Goal: Task Accomplishment & Management: Use online tool/utility

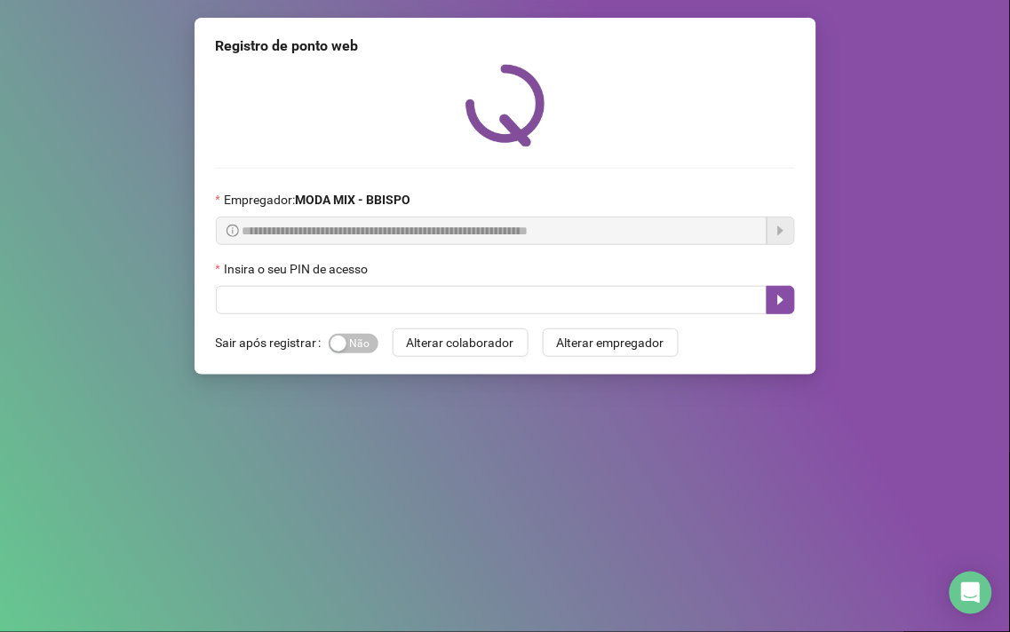
click at [348, 286] on div "Insira o seu PIN de acesso" at bounding box center [505, 272] width 579 height 27
click at [337, 321] on div "**********" at bounding box center [505, 196] width 622 height 357
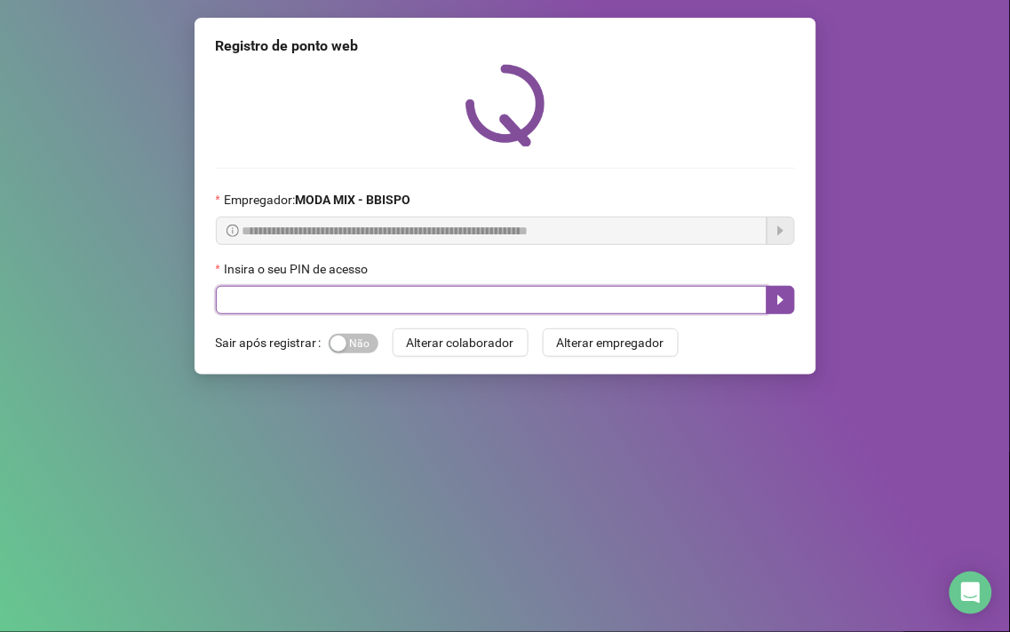
click at [329, 297] on input "text" at bounding box center [491, 300] width 551 height 28
type input "*****"
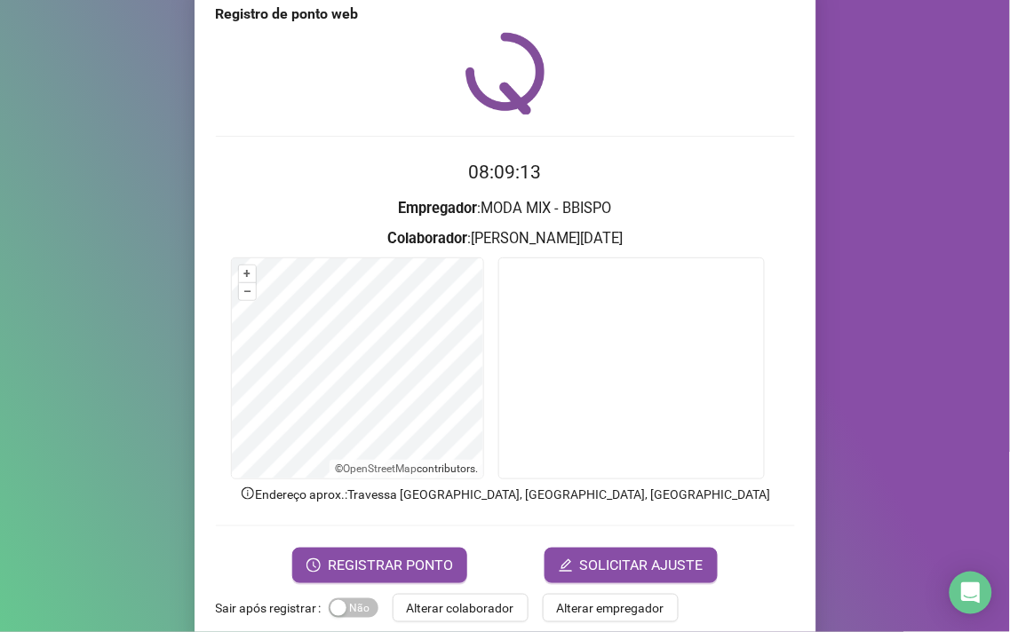
scroll to position [60, 0]
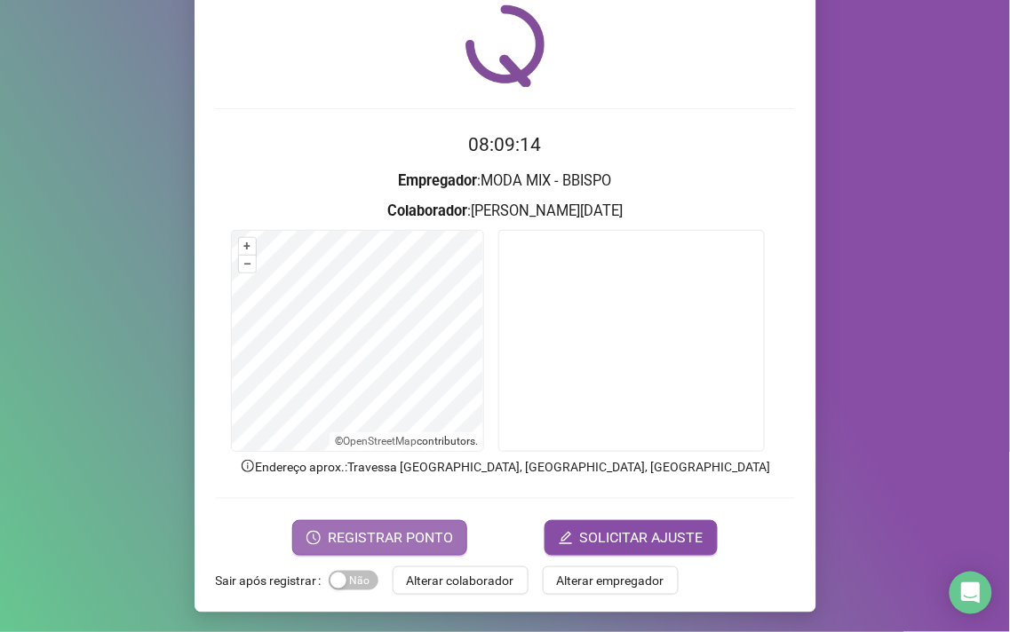
click at [389, 528] on span "REGISTRAR PONTO" at bounding box center [390, 538] width 125 height 21
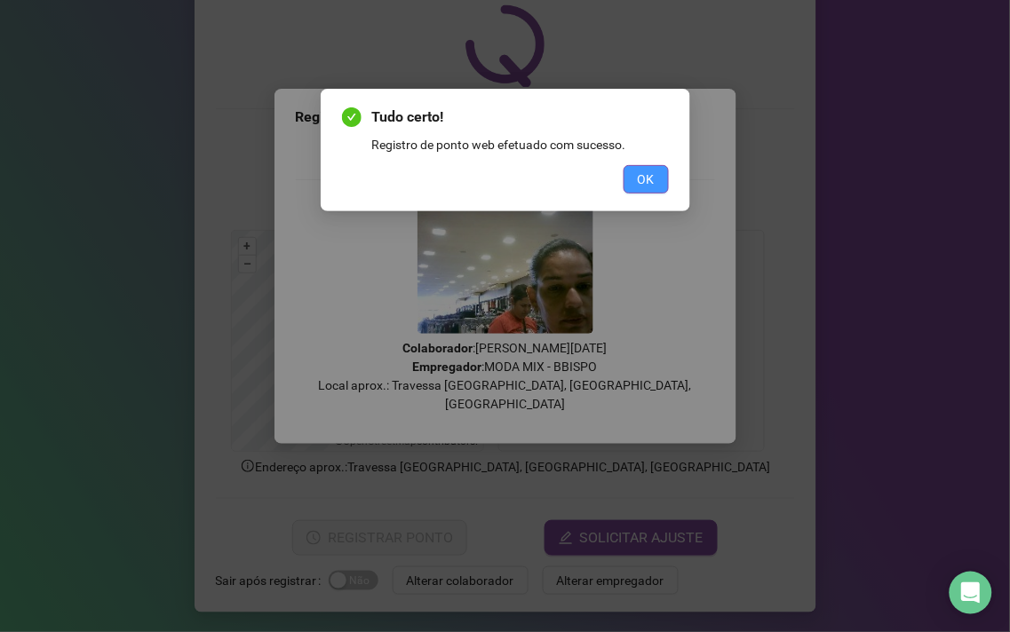
click at [639, 171] on span "OK" at bounding box center [646, 180] width 17 height 20
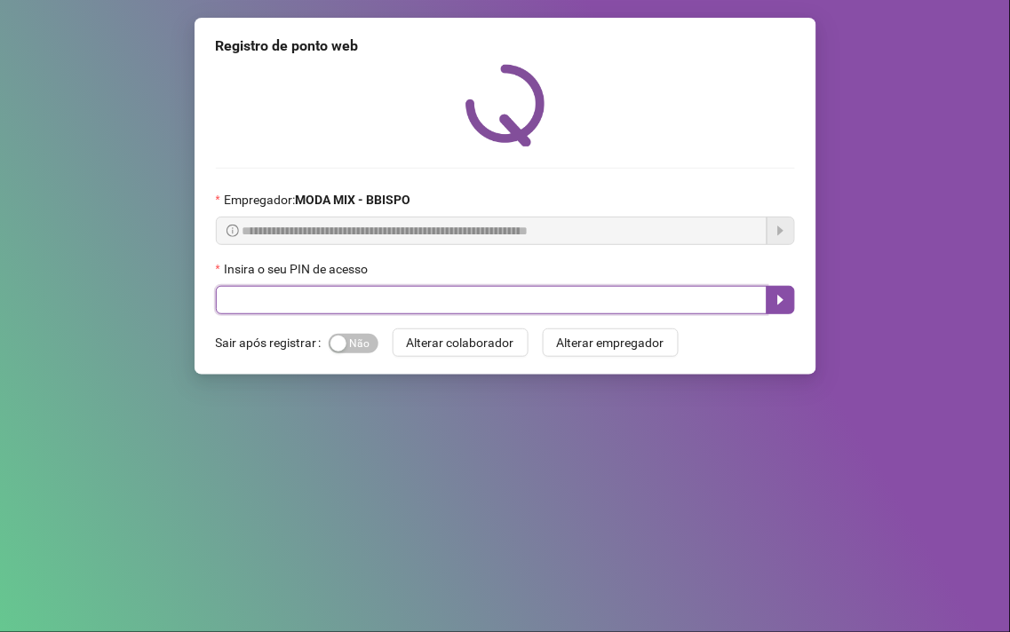
click at [233, 304] on input "text" at bounding box center [491, 300] width 551 height 28
type input "*****"
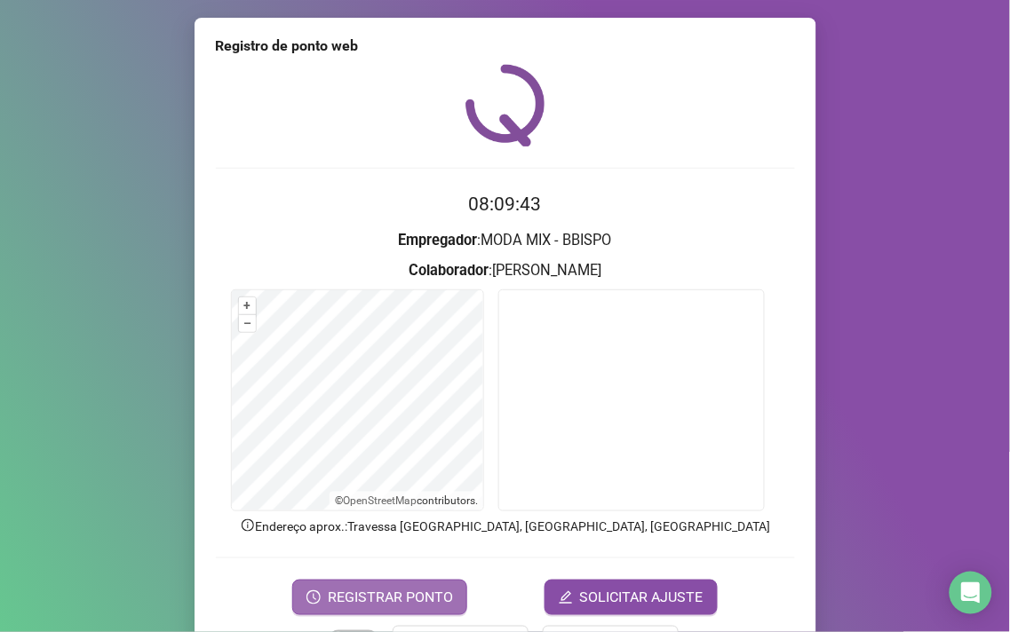
click at [358, 598] on span "REGISTRAR PONTO" at bounding box center [390, 597] width 125 height 21
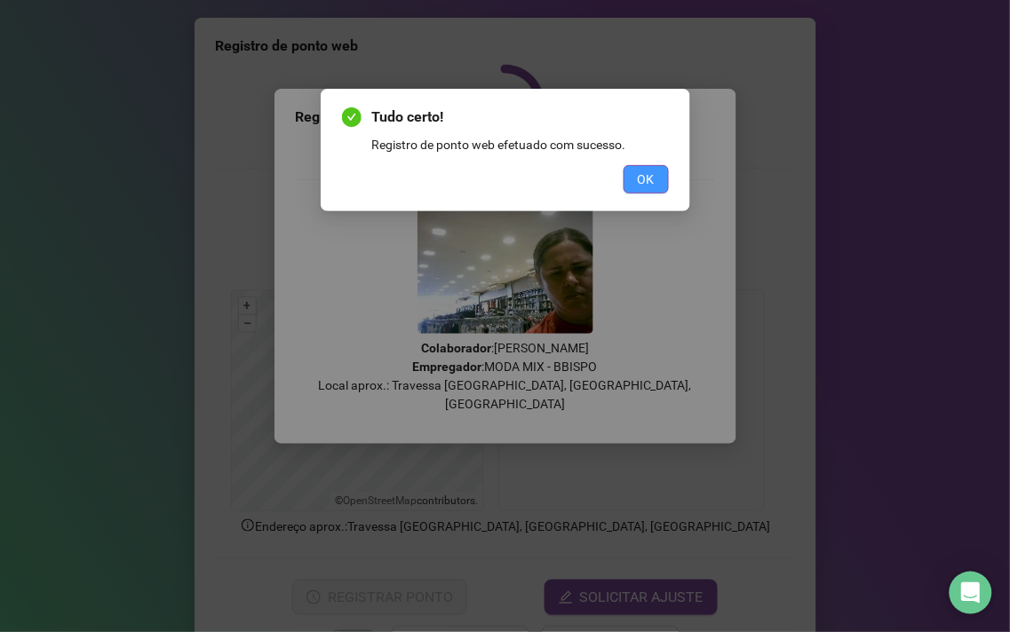
click at [625, 186] on button "OK" at bounding box center [645, 179] width 45 height 28
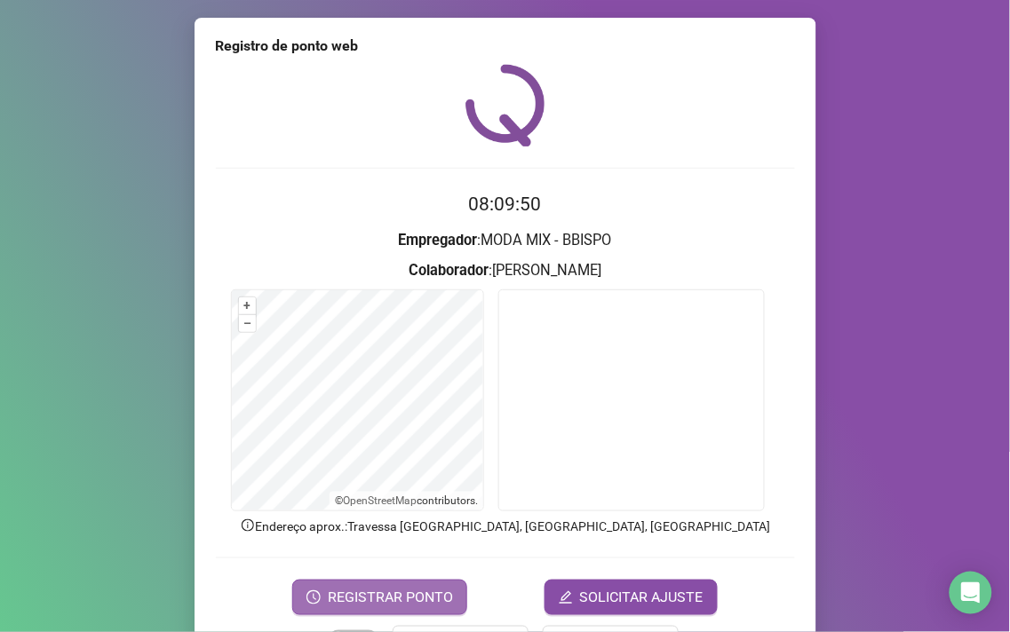
click at [413, 604] on span "REGISTRAR PONTO" at bounding box center [390, 597] width 125 height 21
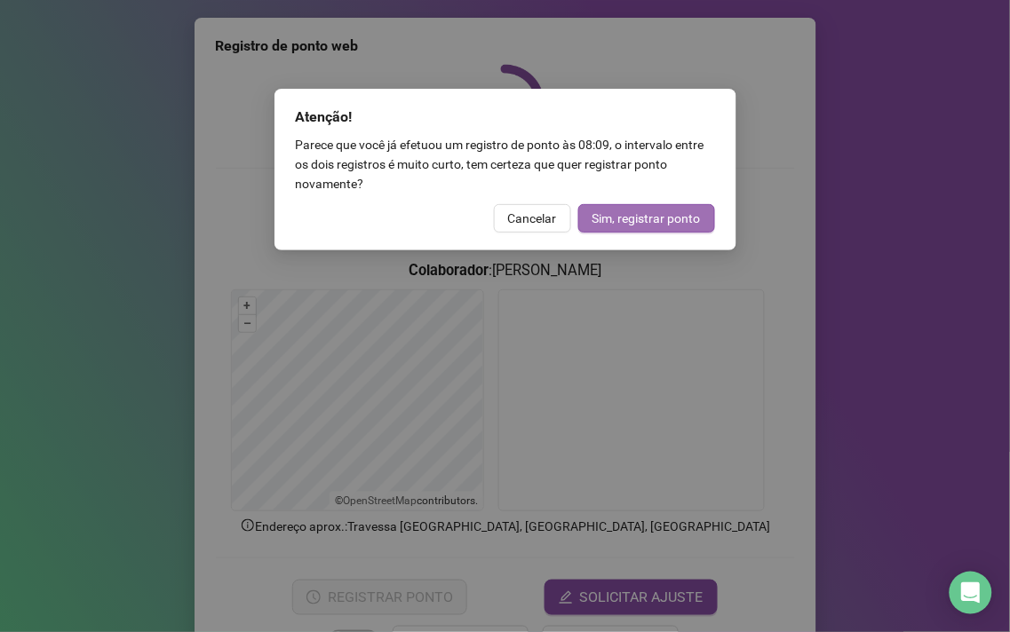
click at [606, 209] on span "Sim, registrar ponto" at bounding box center [646, 219] width 108 height 20
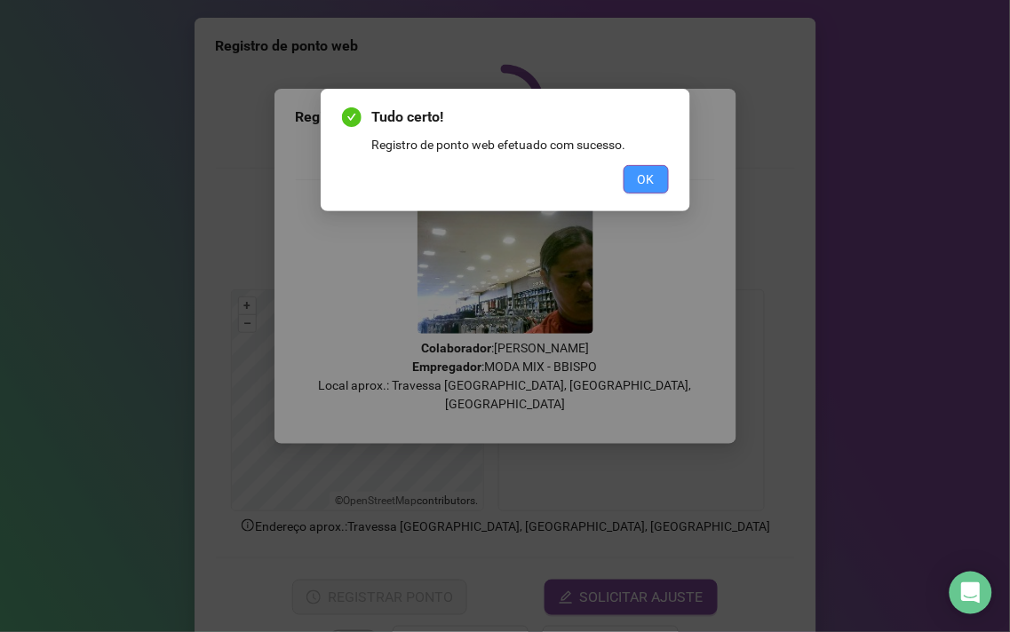
click at [636, 171] on button "OK" at bounding box center [645, 179] width 45 height 28
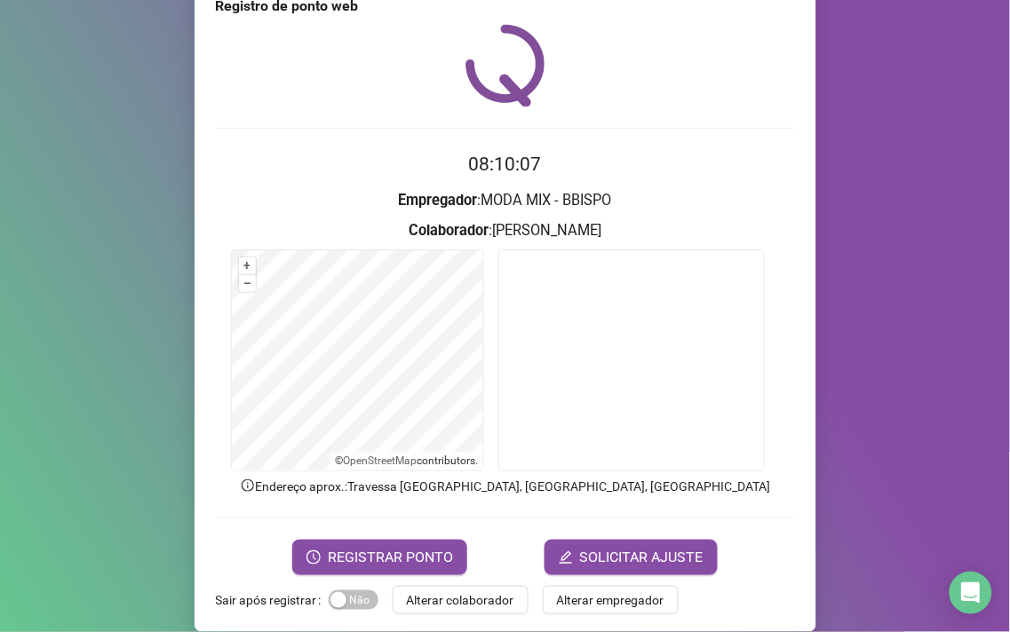
scroll to position [60, 0]
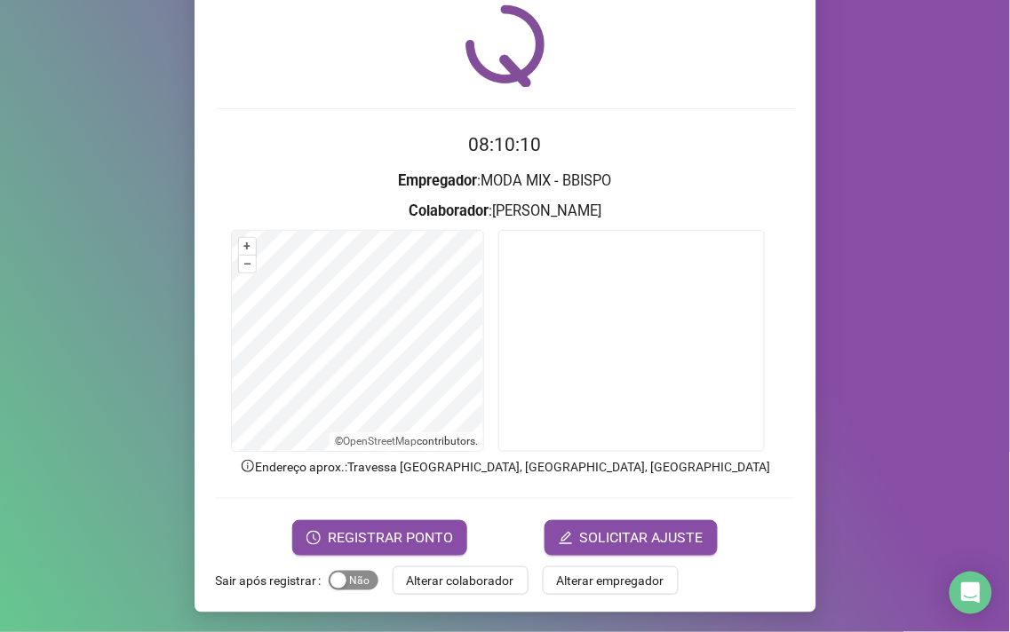
click at [330, 578] on div "button" at bounding box center [338, 581] width 16 height 16
click at [351, 528] on span "REGISTRAR PONTO" at bounding box center [390, 538] width 125 height 21
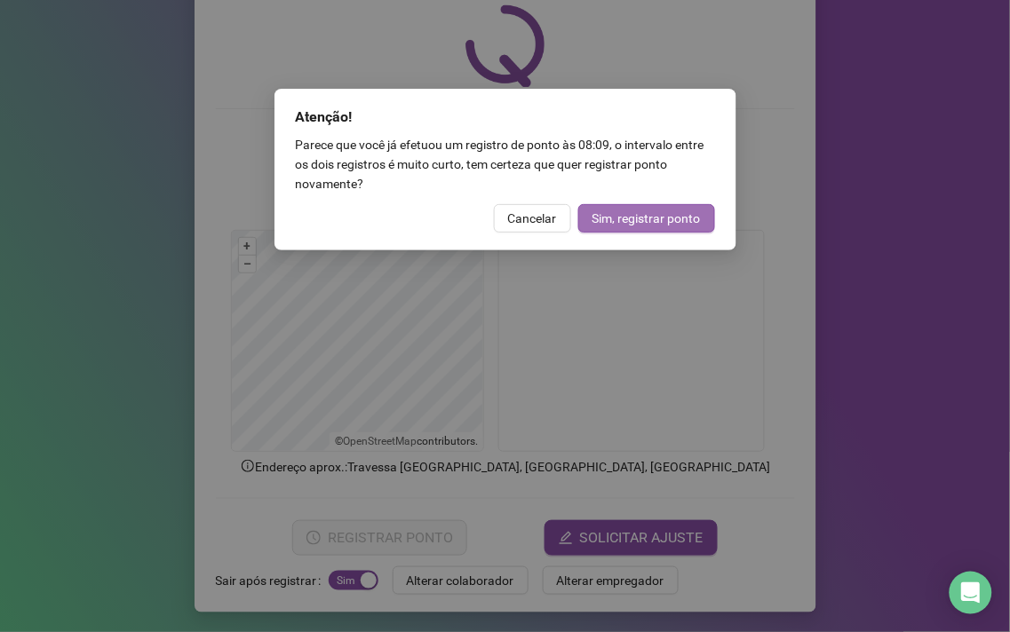
click at [611, 223] on span "Sim, registrar ponto" at bounding box center [646, 219] width 108 height 20
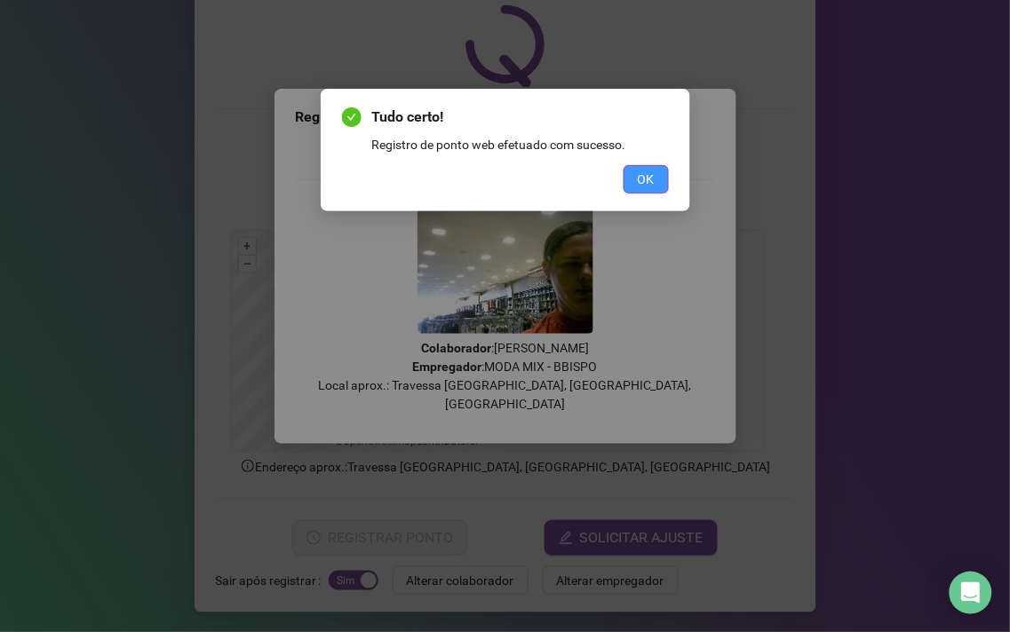
click at [633, 183] on button "OK" at bounding box center [645, 179] width 45 height 28
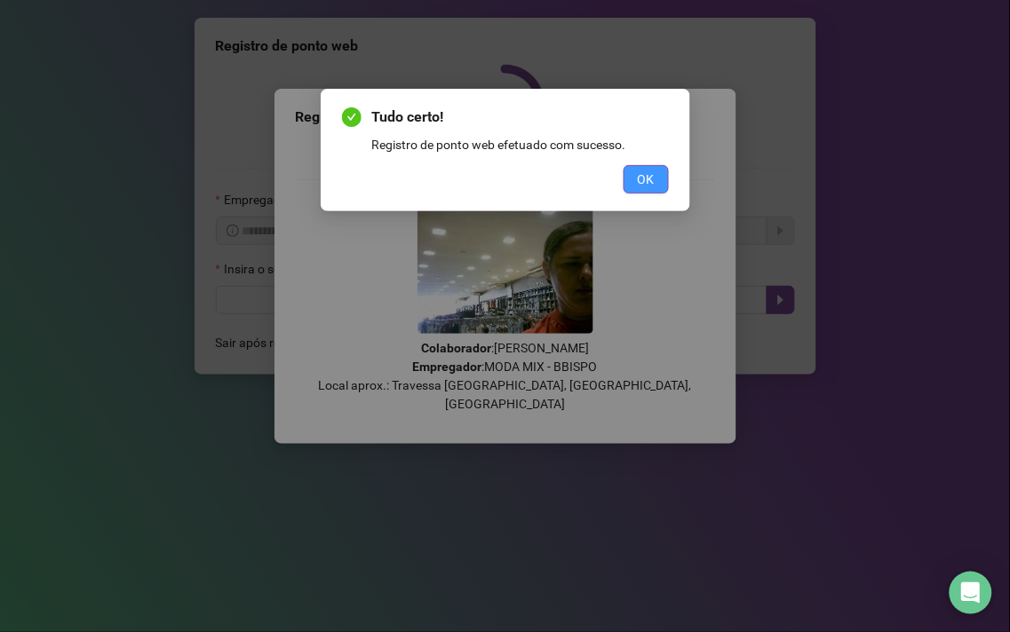
scroll to position [0, 0]
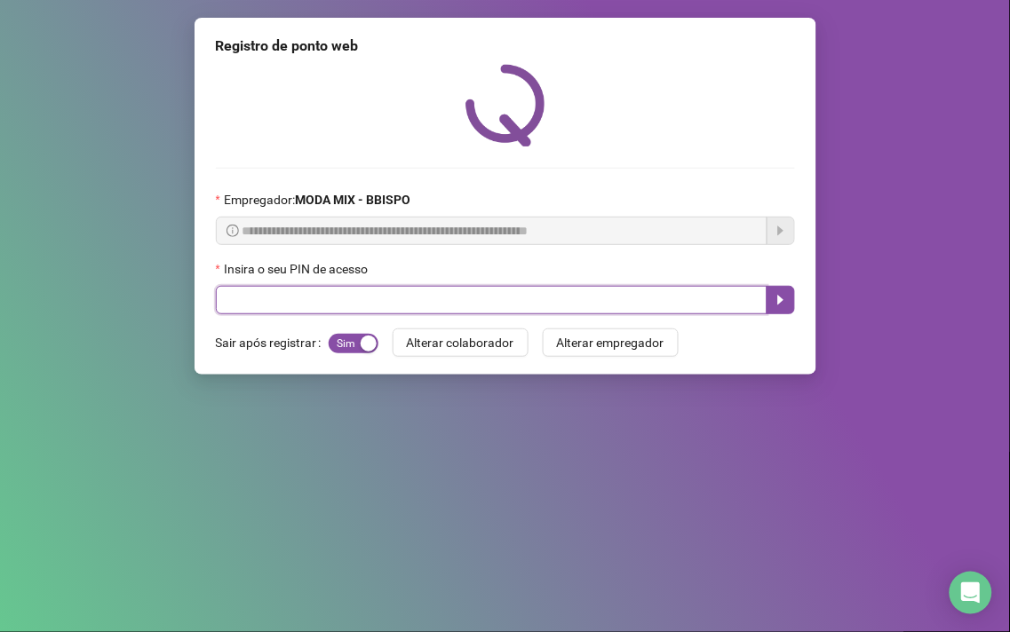
click at [258, 304] on input "text" at bounding box center [491, 300] width 551 height 28
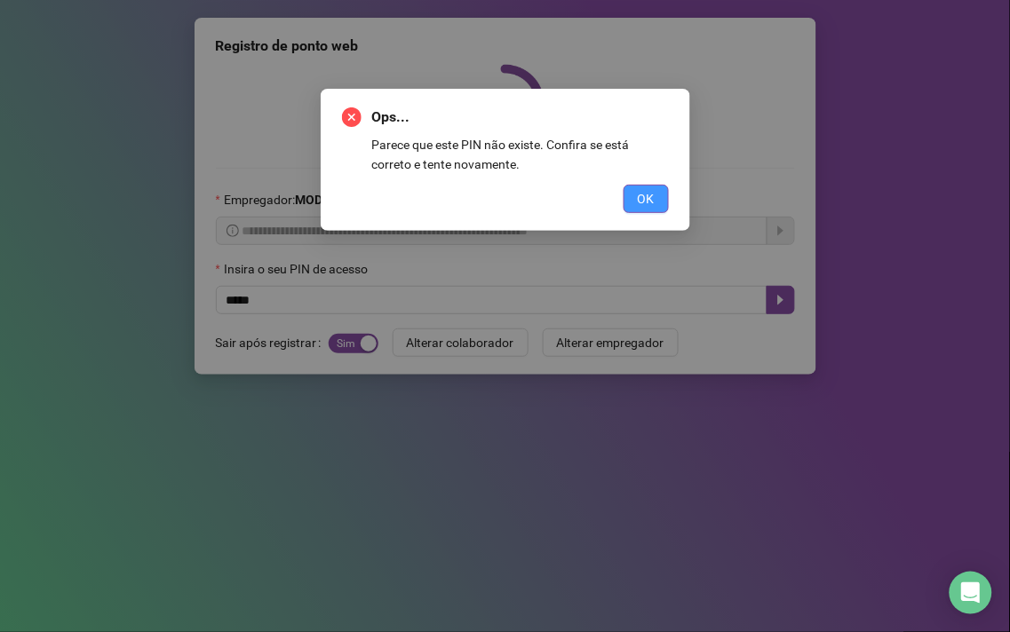
click at [648, 204] on span "OK" at bounding box center [646, 199] width 17 height 20
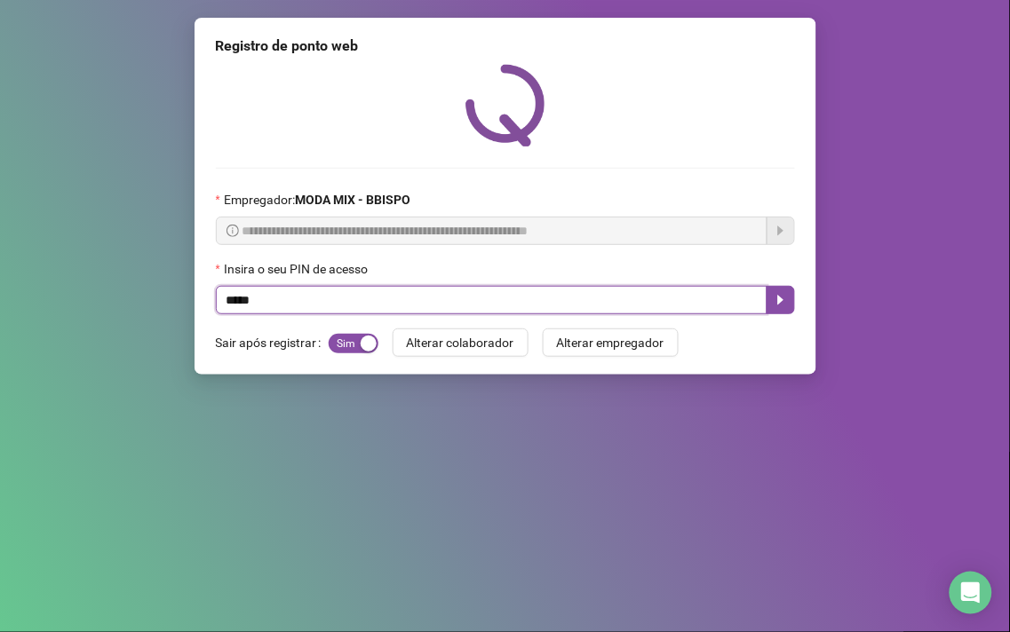
type input "*****"
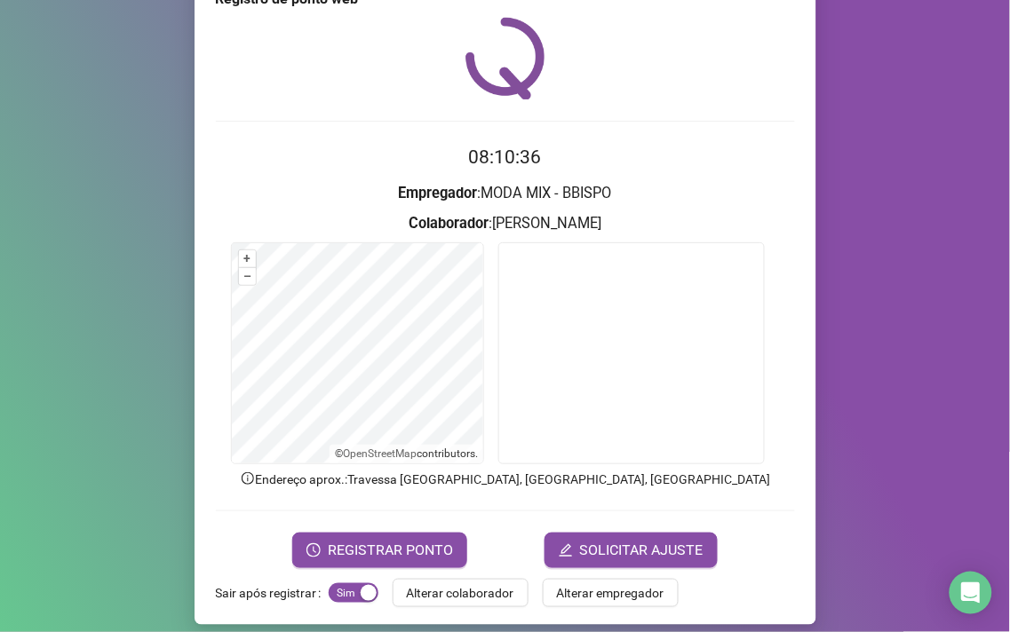
scroll to position [60, 0]
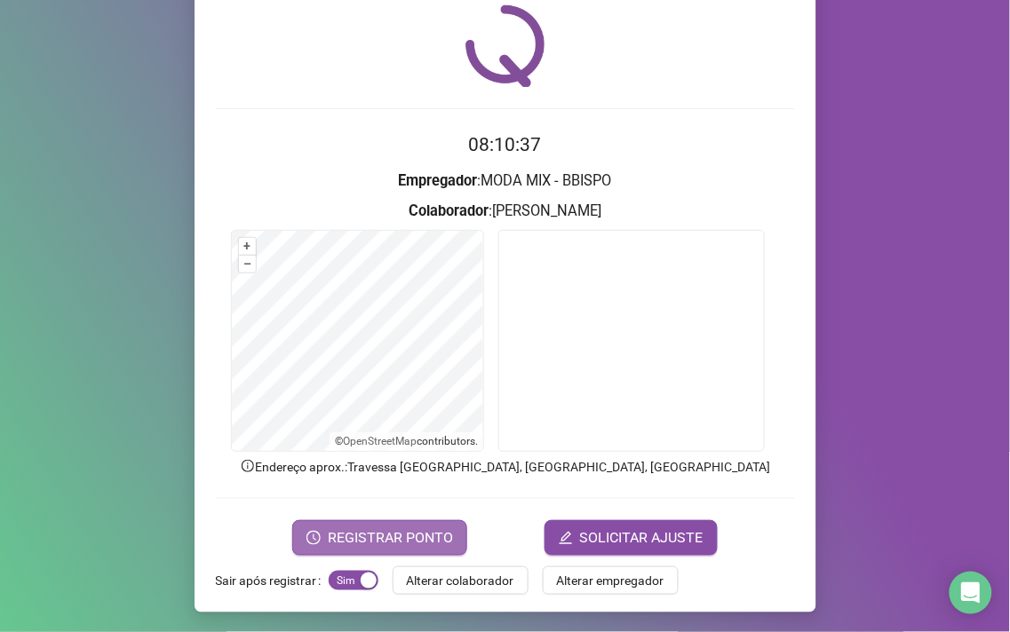
click at [348, 528] on span "REGISTRAR PONTO" at bounding box center [390, 538] width 125 height 21
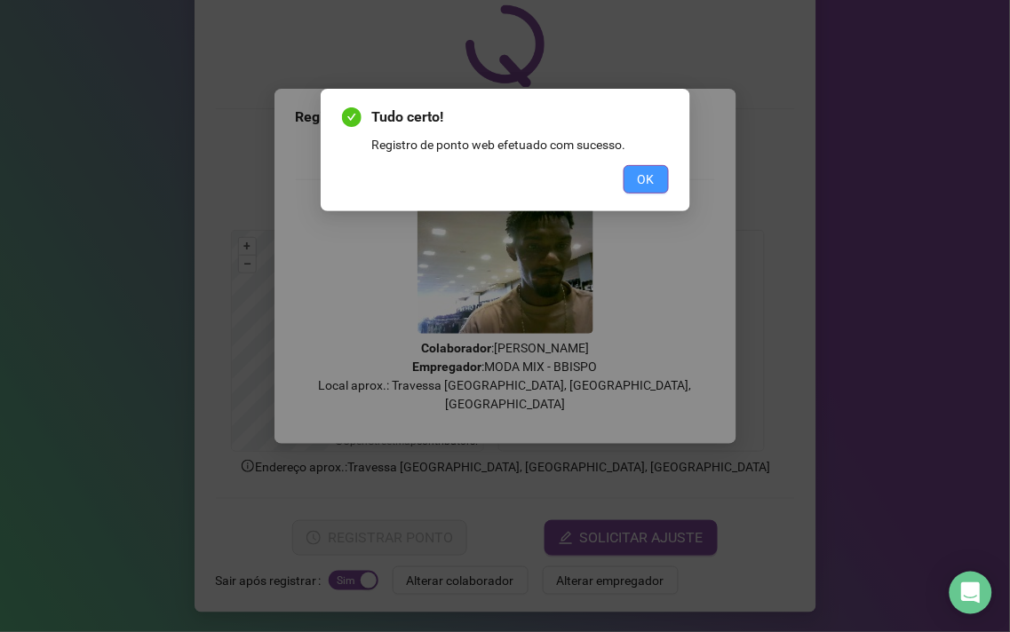
click at [638, 183] on span "OK" at bounding box center [646, 180] width 17 height 20
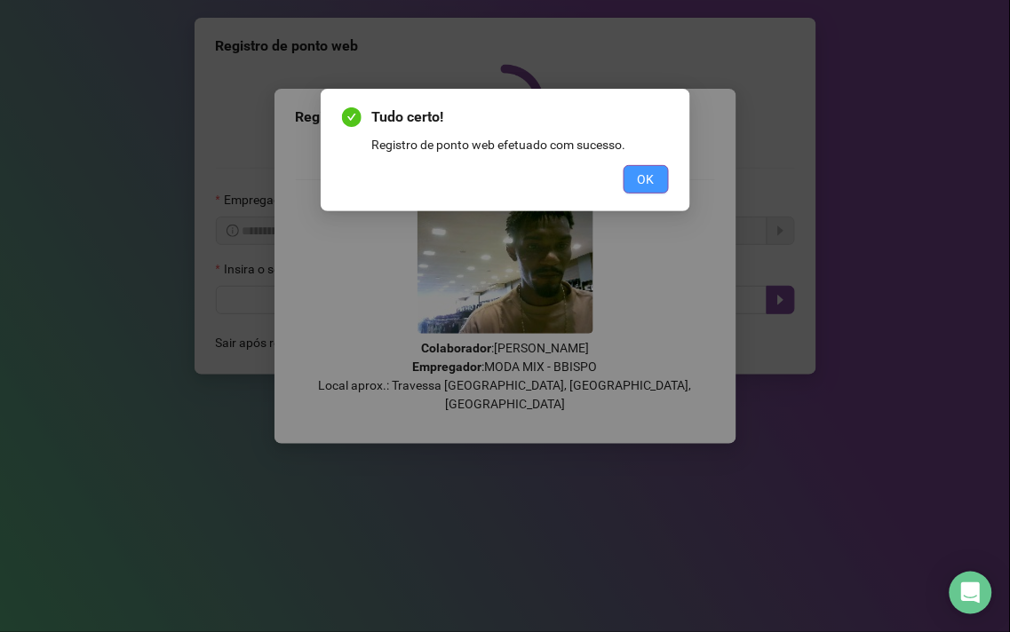
scroll to position [0, 0]
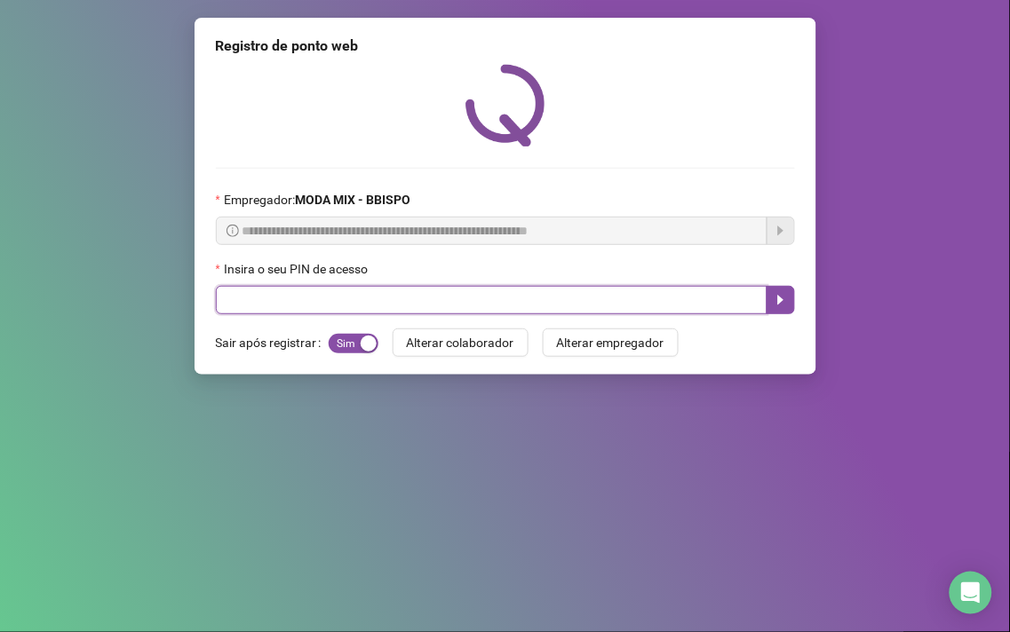
click at [280, 296] on input "text" at bounding box center [491, 300] width 551 height 28
type input "*****"
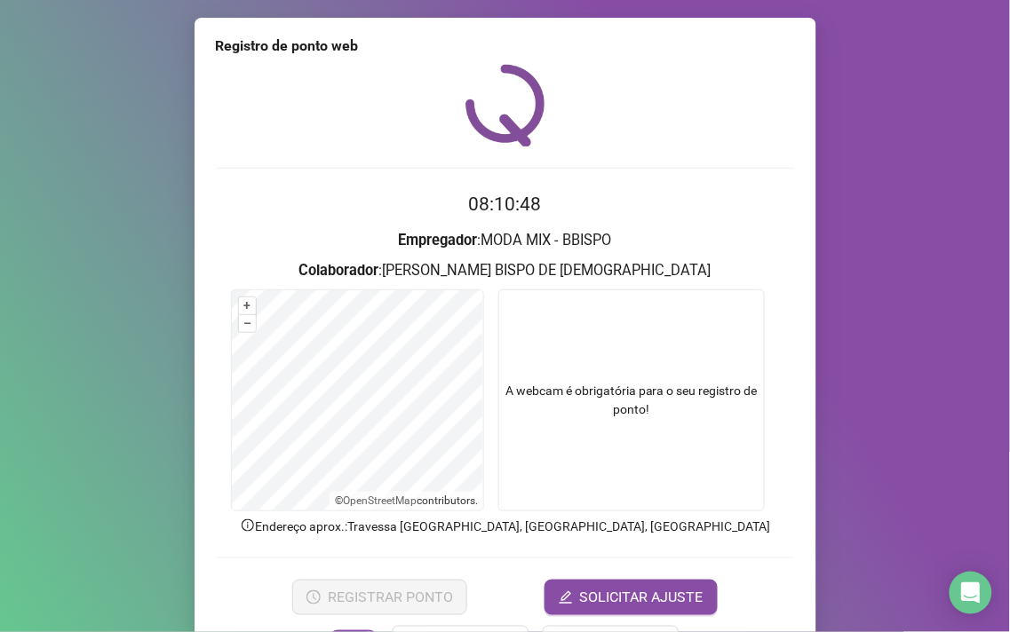
scroll to position [60, 0]
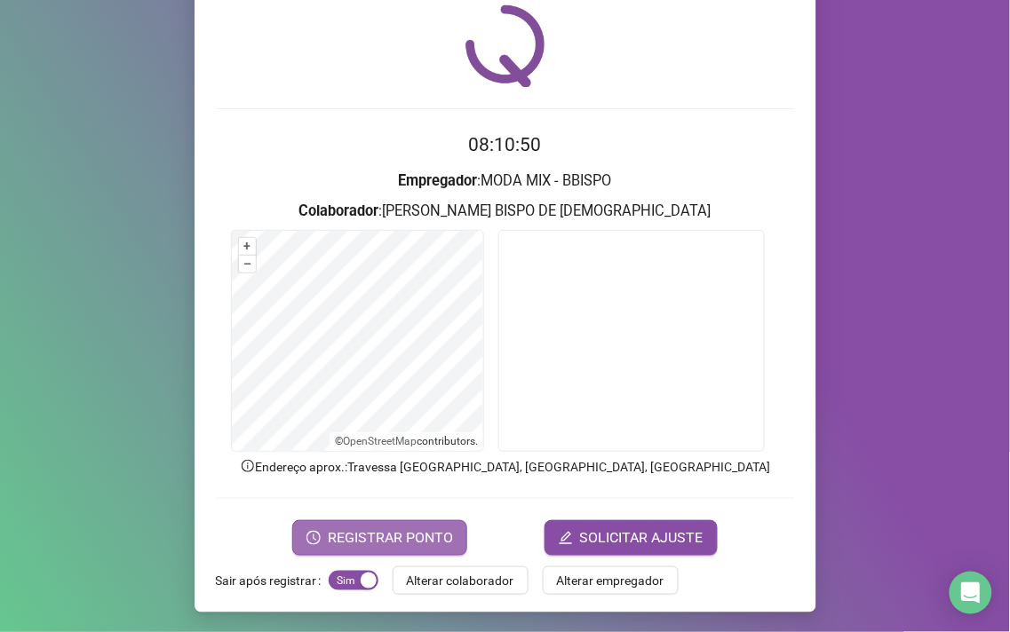
click at [396, 530] on span "REGISTRAR PONTO" at bounding box center [390, 538] width 125 height 21
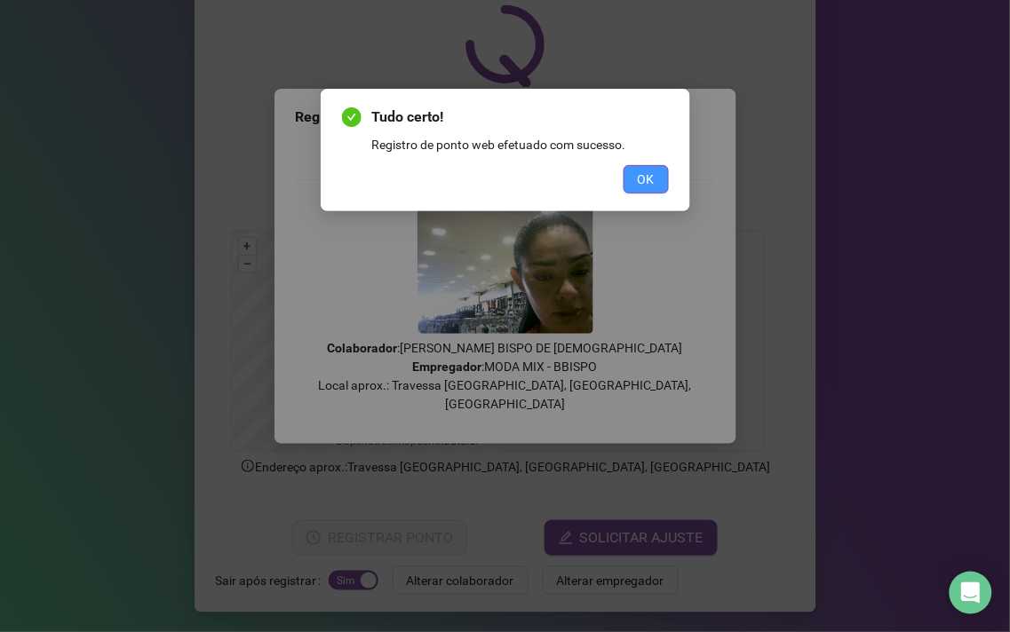
click at [641, 175] on span "OK" at bounding box center [646, 180] width 17 height 20
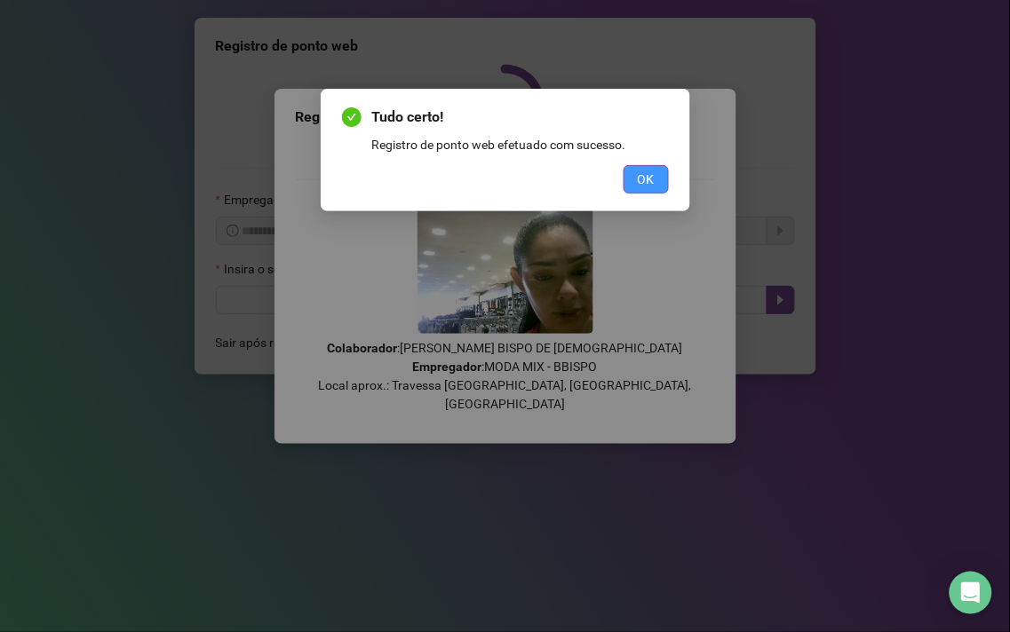
scroll to position [0, 0]
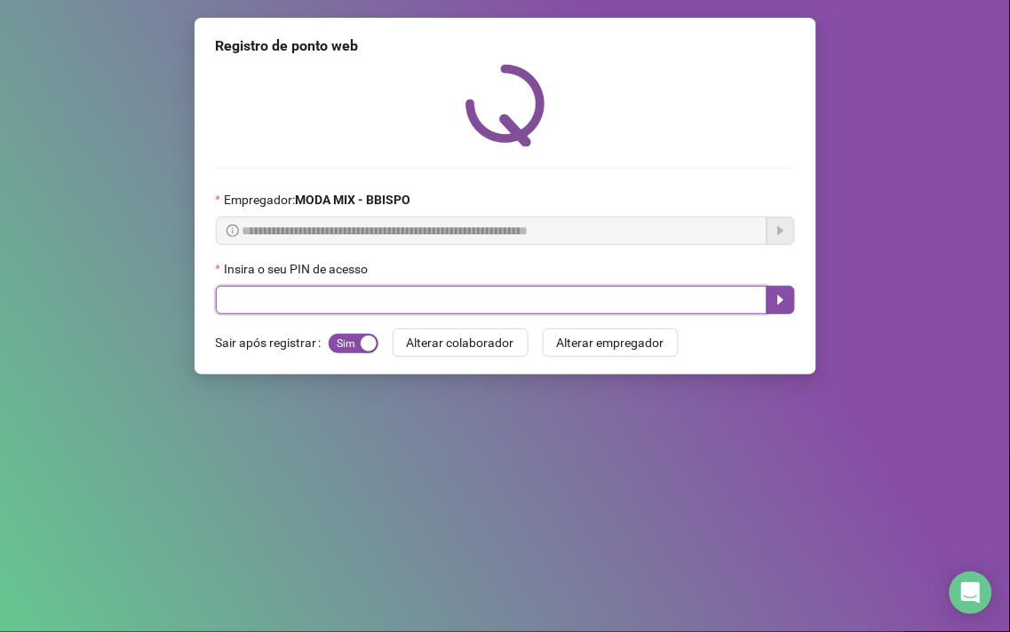
click at [333, 306] on input "text" at bounding box center [491, 300] width 551 height 28
click at [348, 309] on input "text" at bounding box center [491, 300] width 551 height 28
click at [337, 298] on input "text" at bounding box center [491, 300] width 551 height 28
type input "*****"
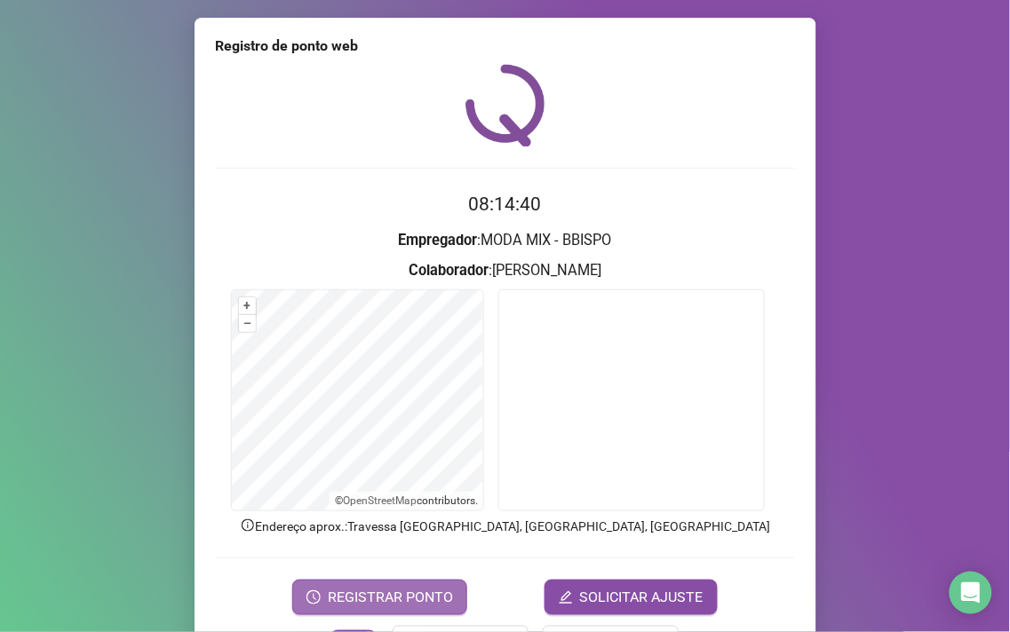
click at [436, 606] on span "REGISTRAR PONTO" at bounding box center [390, 597] width 125 height 21
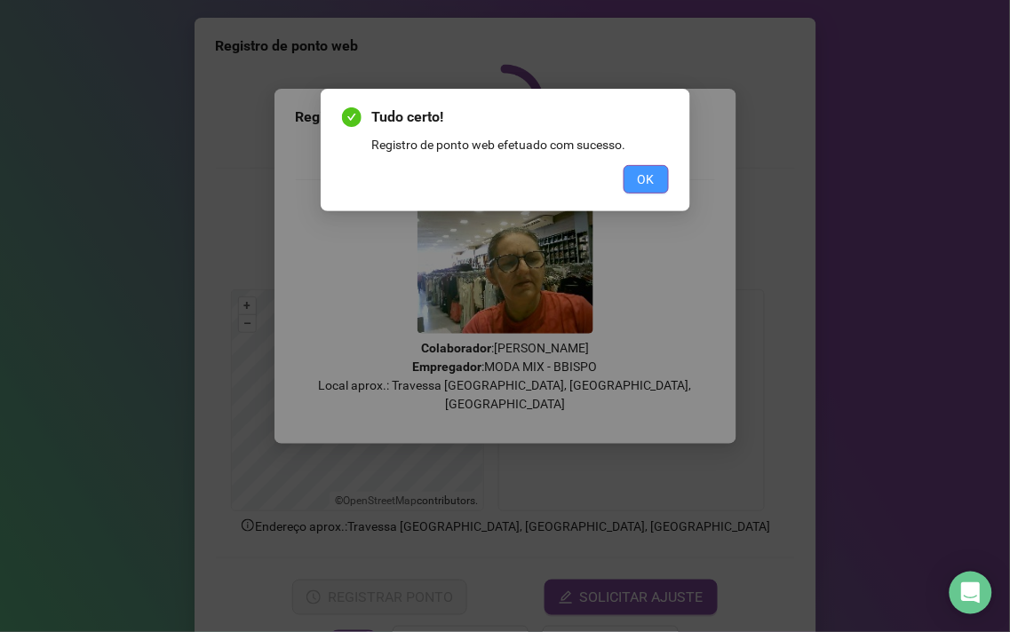
click at [628, 172] on button "OK" at bounding box center [645, 179] width 45 height 28
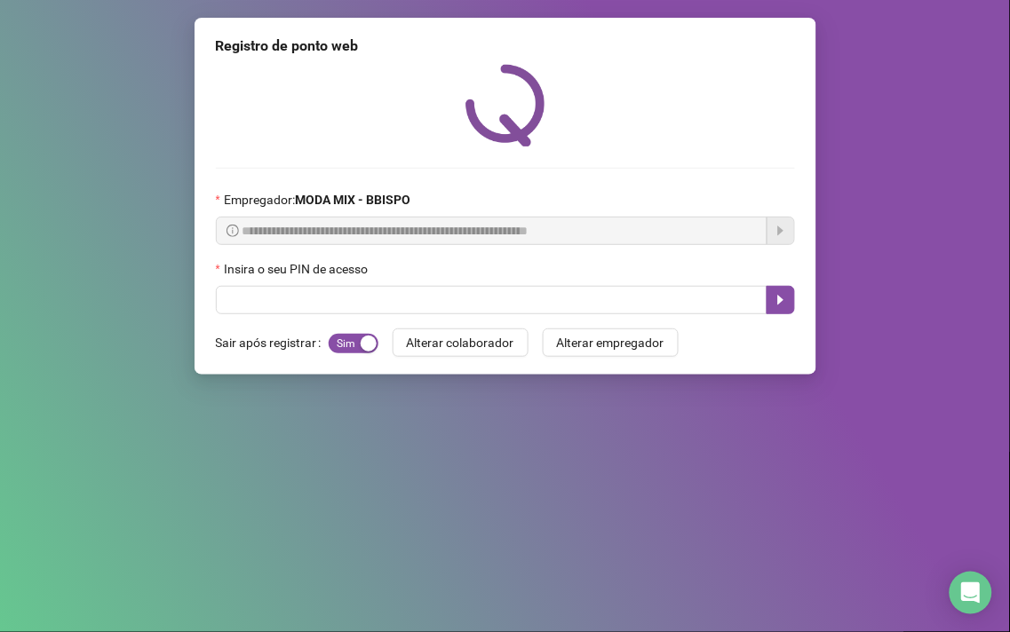
click at [258, 286] on div "Insira o seu PIN de acesso" at bounding box center [505, 272] width 579 height 27
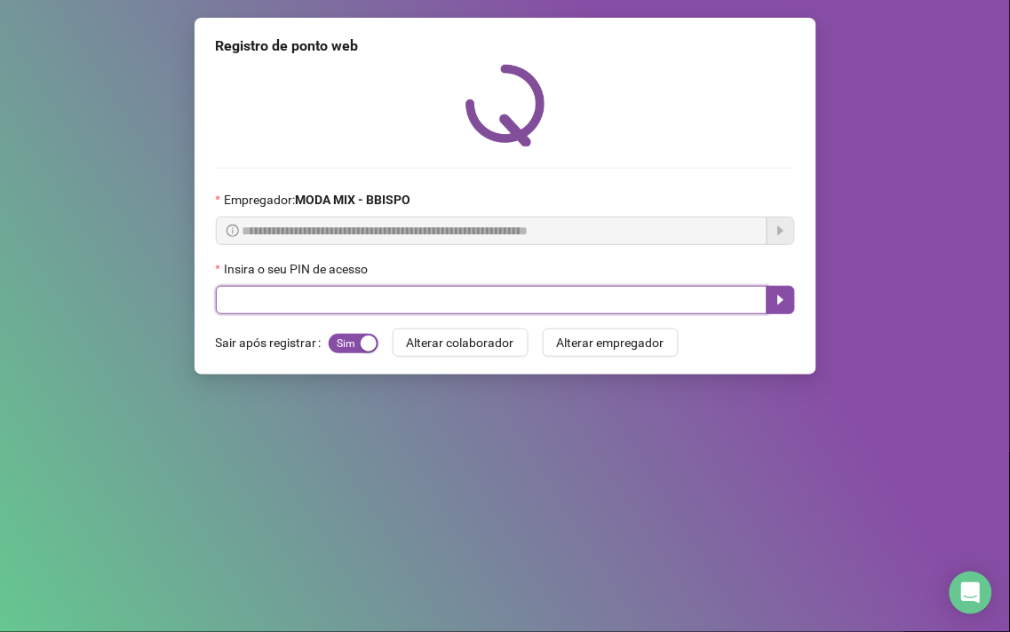
click at [265, 311] on input "text" at bounding box center [491, 300] width 551 height 28
type input "*****"
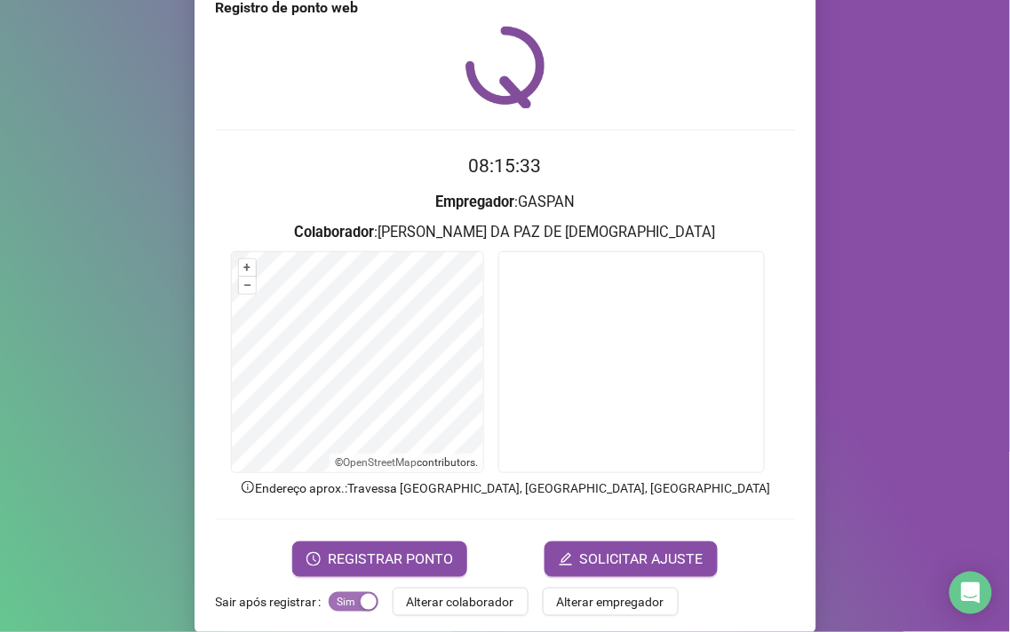
scroll to position [60, 0]
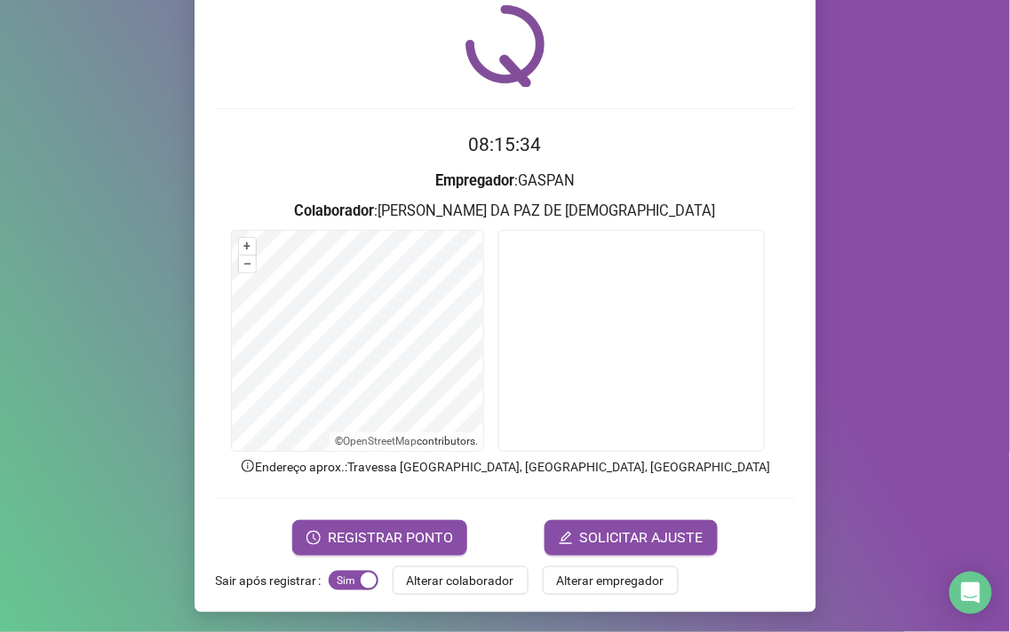
click at [395, 517] on form "08:15:34 Empregador : GASPAN Colaborador : [PERSON_NAME] + – ⇧ › © OpenStreetMa…" at bounding box center [505, 343] width 579 height 425
drag, startPoint x: 395, startPoint y: 517, endPoint x: 359, endPoint y: 533, distance: 39.8
click at [359, 533] on span "REGISTRAR PONTO" at bounding box center [390, 538] width 125 height 21
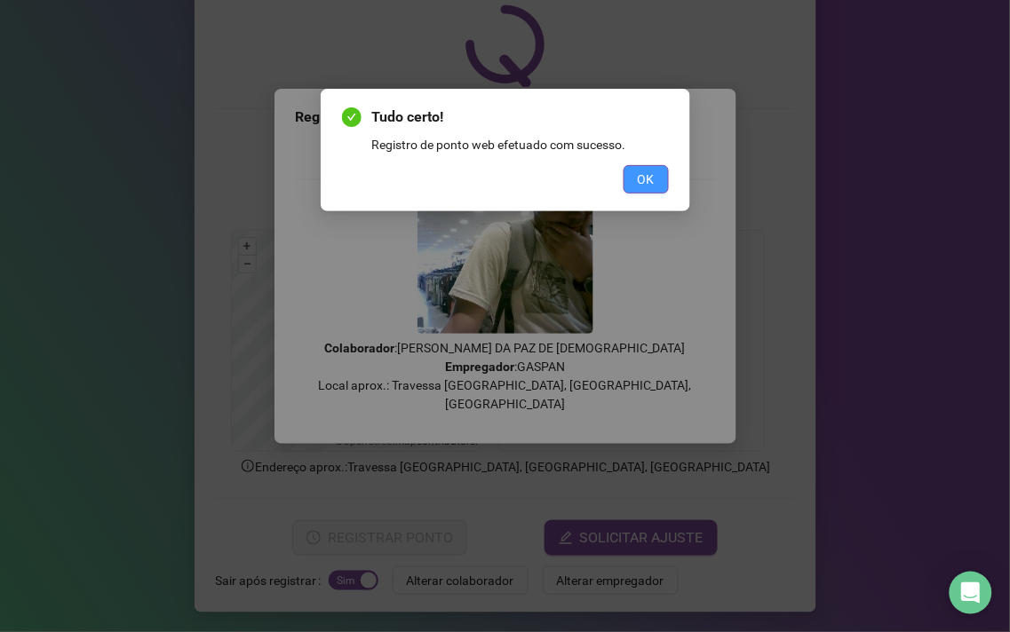
click at [646, 186] on span "OK" at bounding box center [646, 180] width 17 height 20
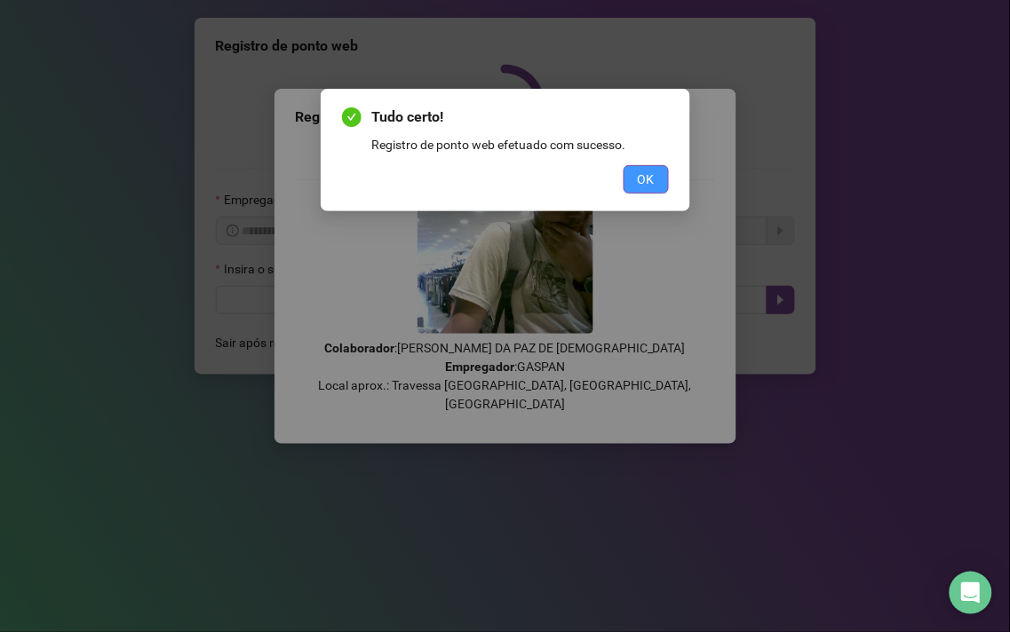
scroll to position [0, 0]
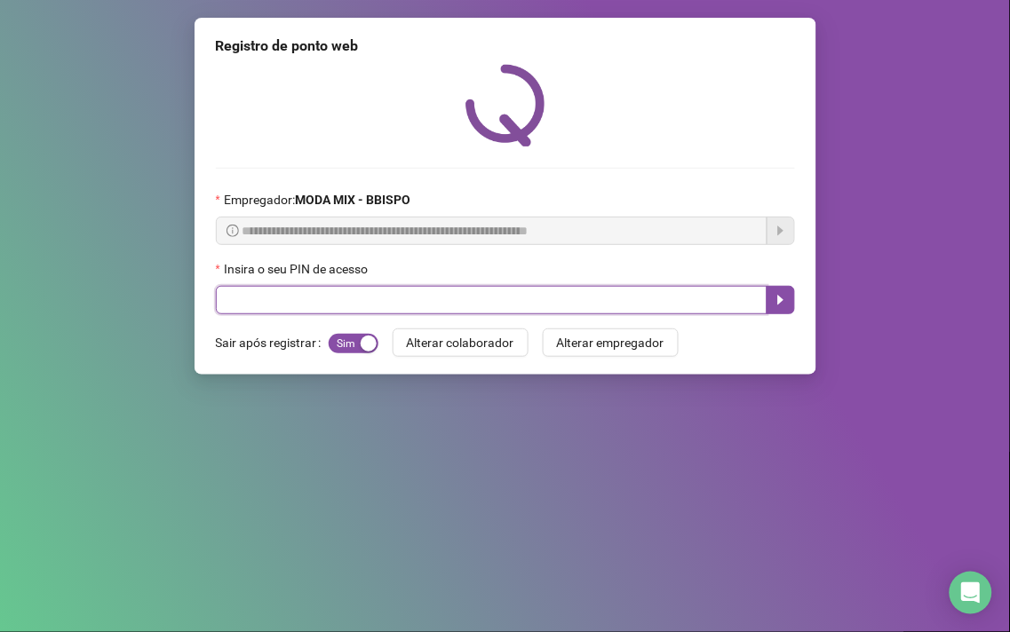
click at [318, 309] on input "text" at bounding box center [491, 300] width 551 height 28
type input "*****"
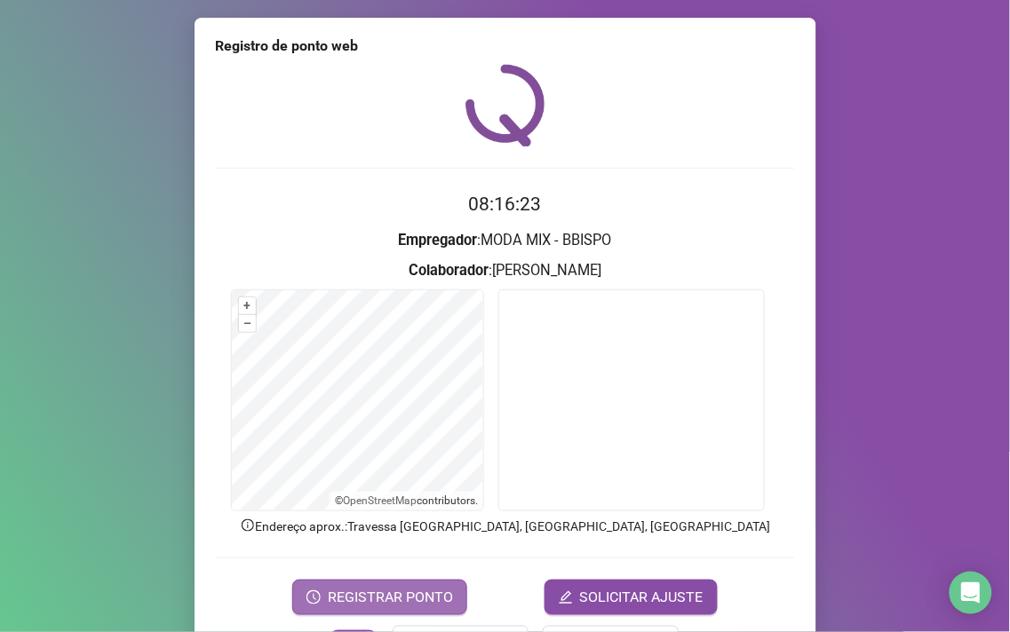
click at [332, 592] on span "REGISTRAR PONTO" at bounding box center [390, 597] width 125 height 21
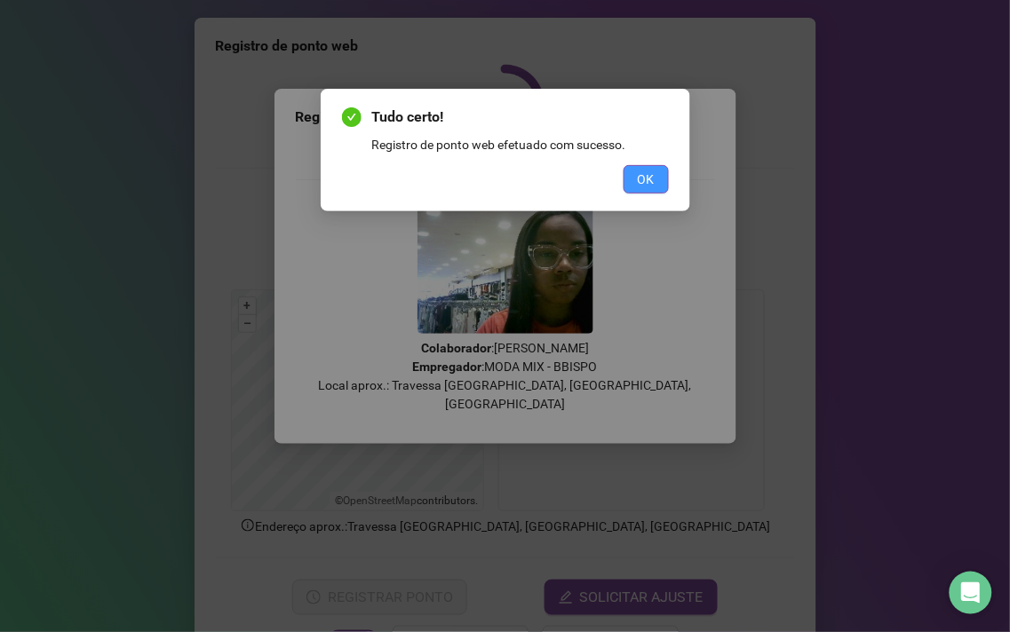
click at [657, 185] on button "OK" at bounding box center [645, 179] width 45 height 28
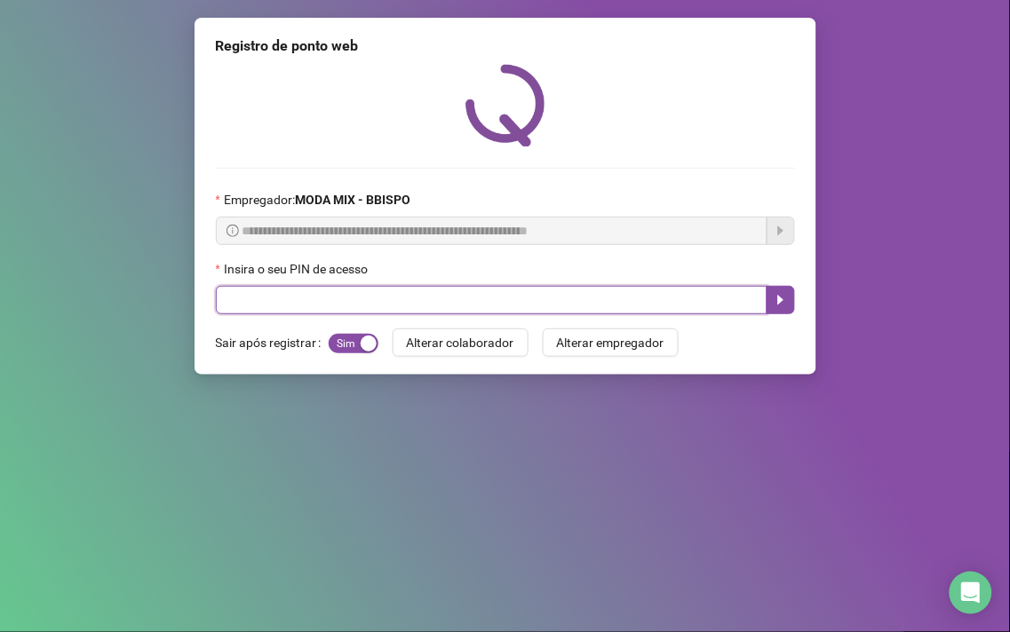
click at [548, 299] on input "text" at bounding box center [491, 300] width 551 height 28
type input "*****"
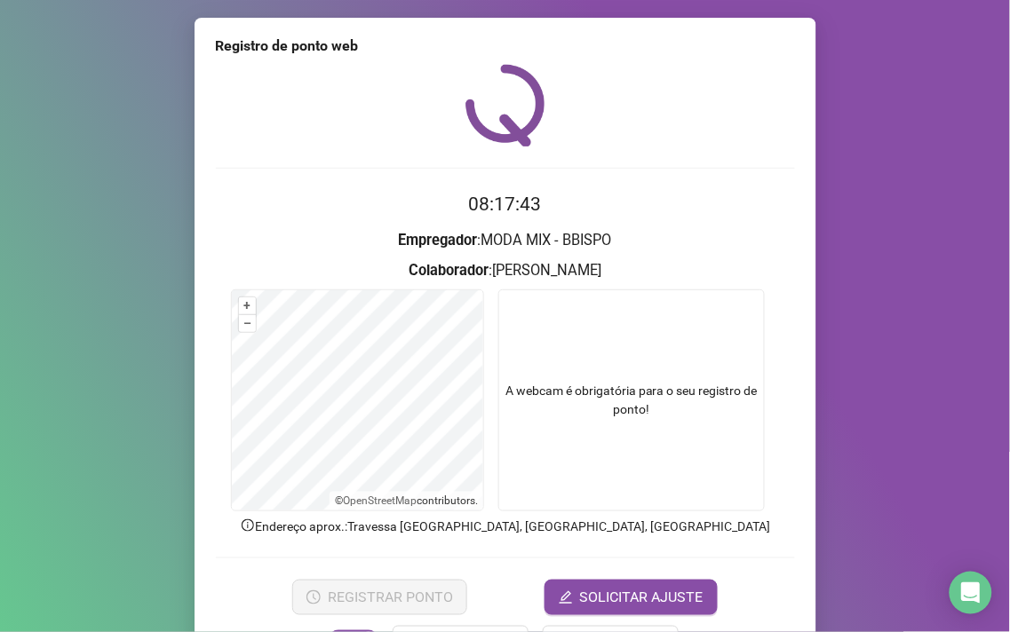
scroll to position [60, 0]
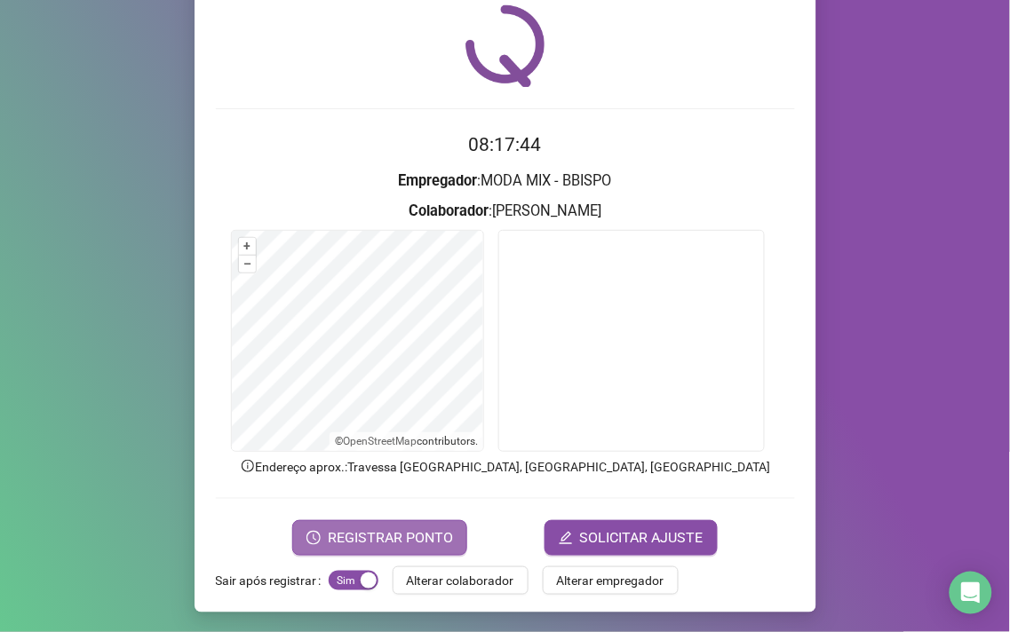
click at [435, 543] on span "REGISTRAR PONTO" at bounding box center [390, 538] width 125 height 21
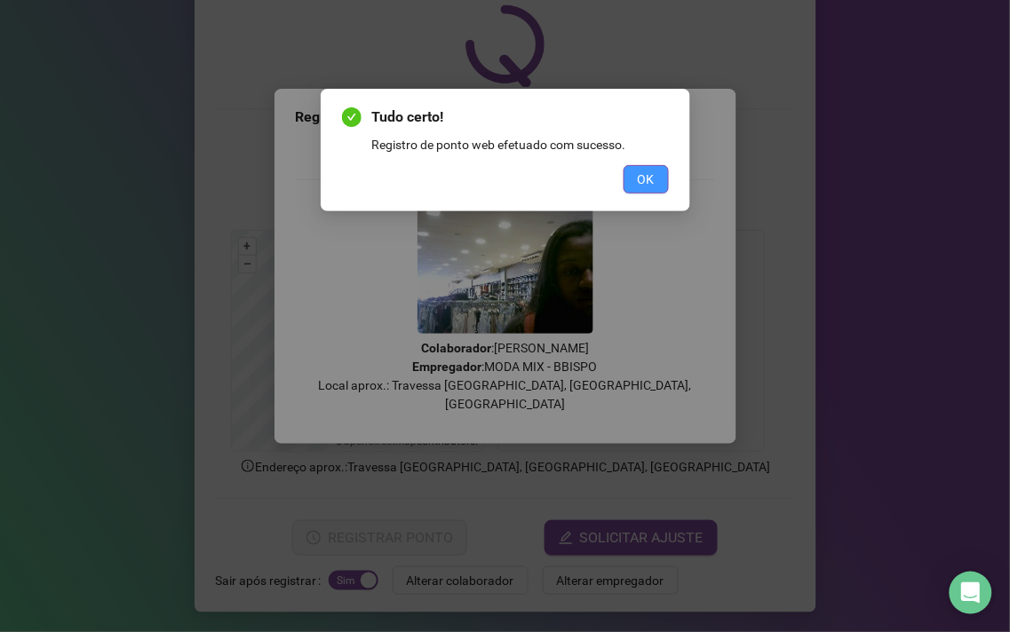
click at [660, 175] on button "OK" at bounding box center [645, 179] width 45 height 28
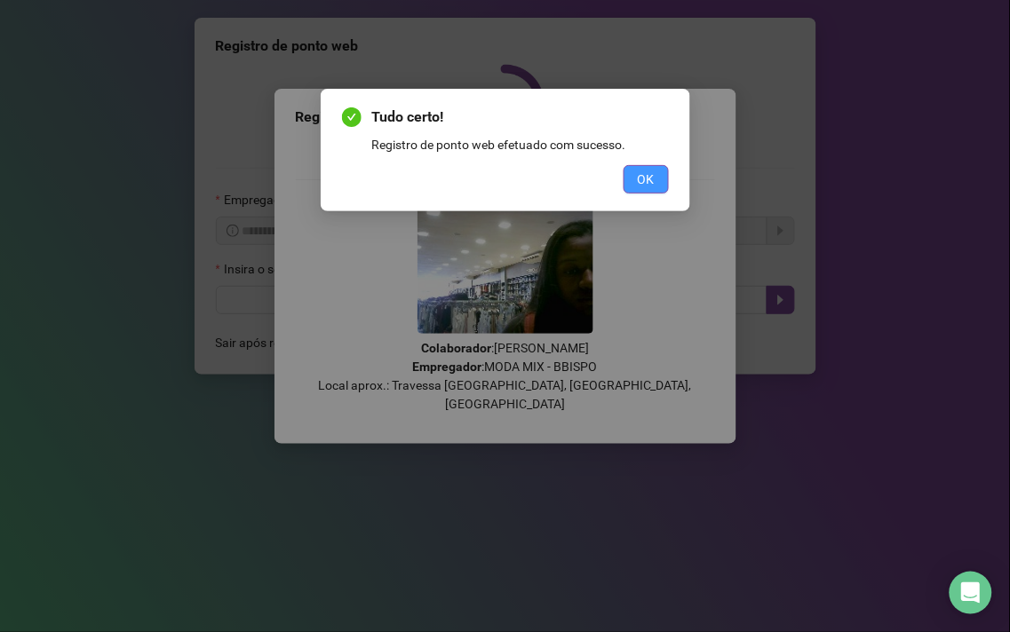
scroll to position [0, 0]
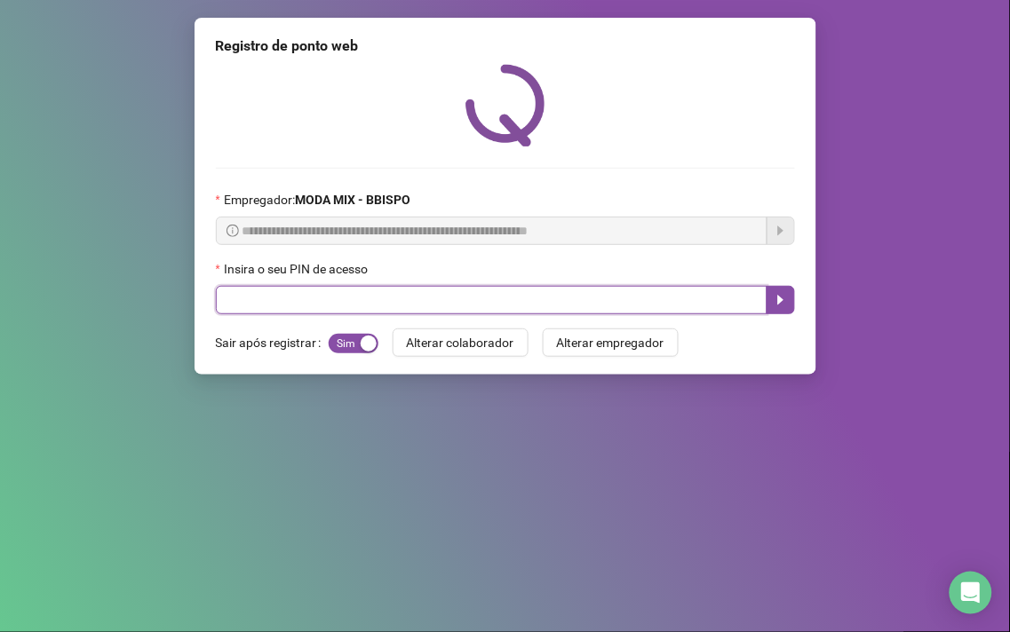
click at [528, 304] on input "text" at bounding box center [491, 300] width 551 height 28
type input "*****"
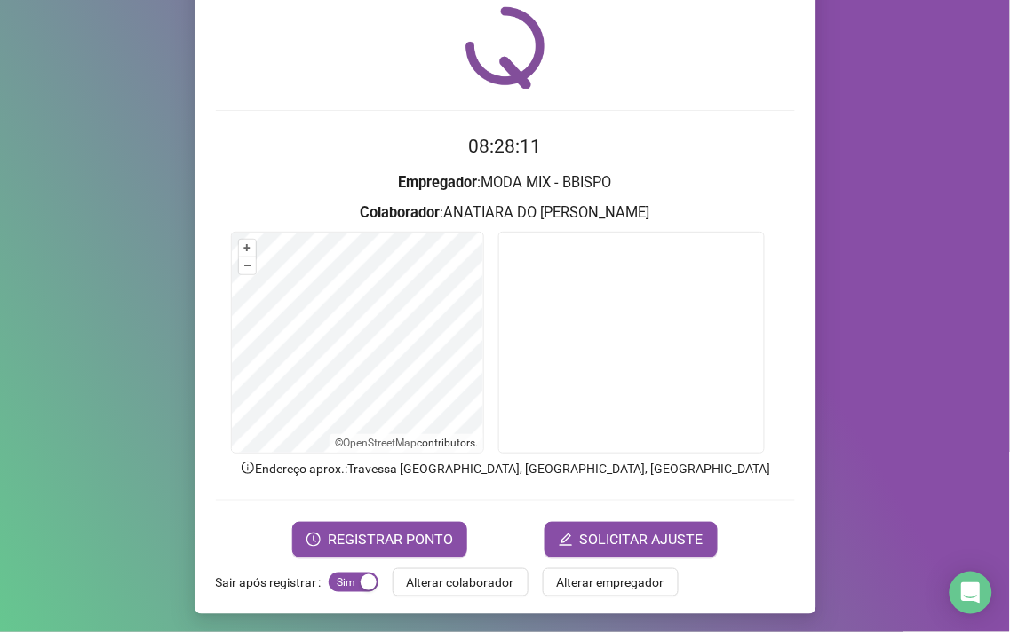
scroll to position [60, 0]
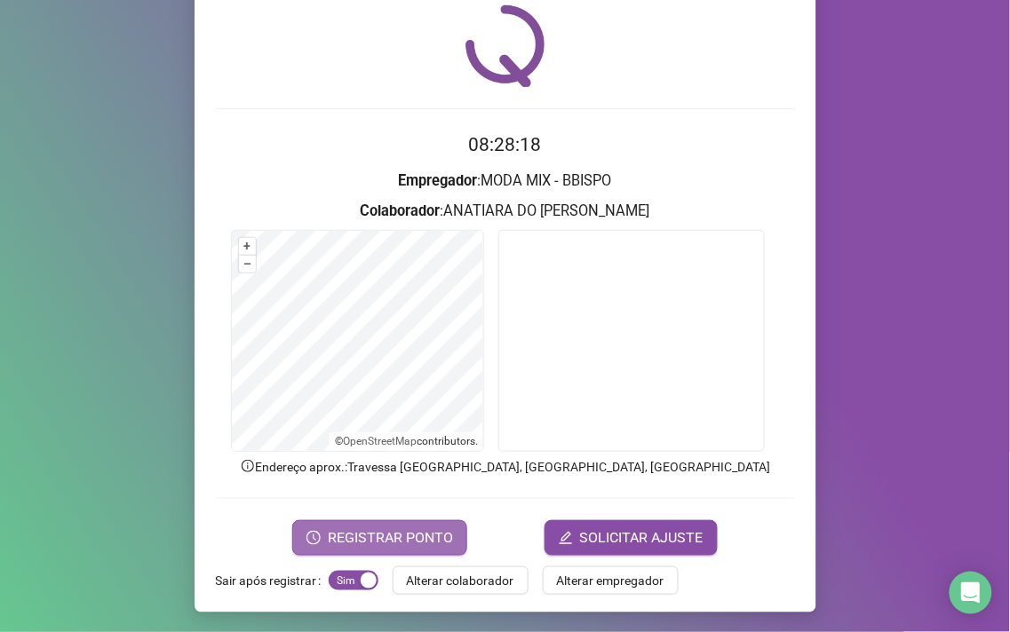
click at [456, 524] on button "REGISTRAR PONTO" at bounding box center [379, 538] width 175 height 36
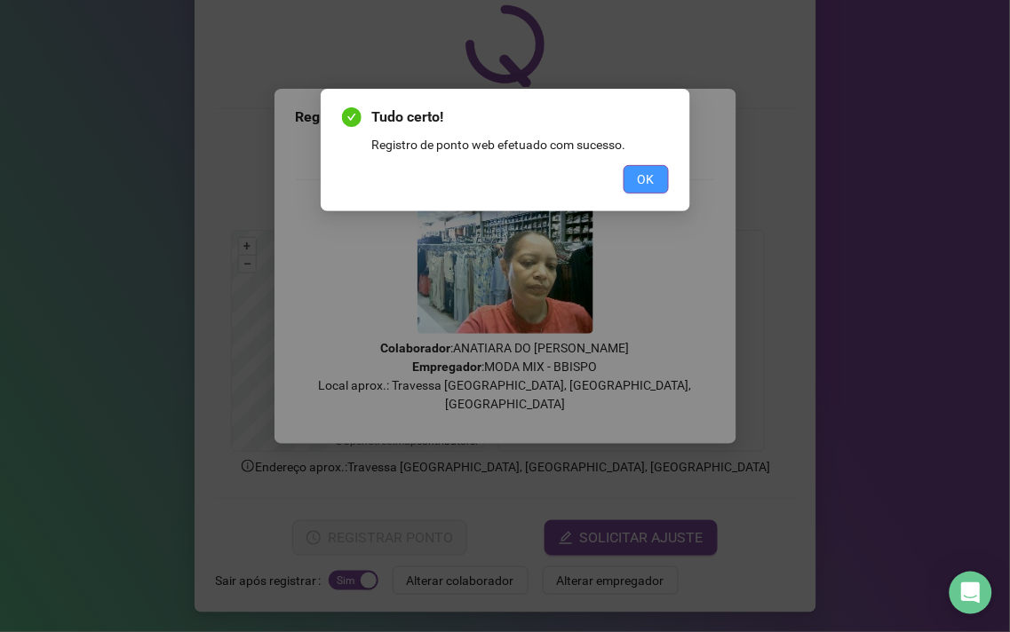
click at [636, 176] on button "OK" at bounding box center [645, 179] width 45 height 28
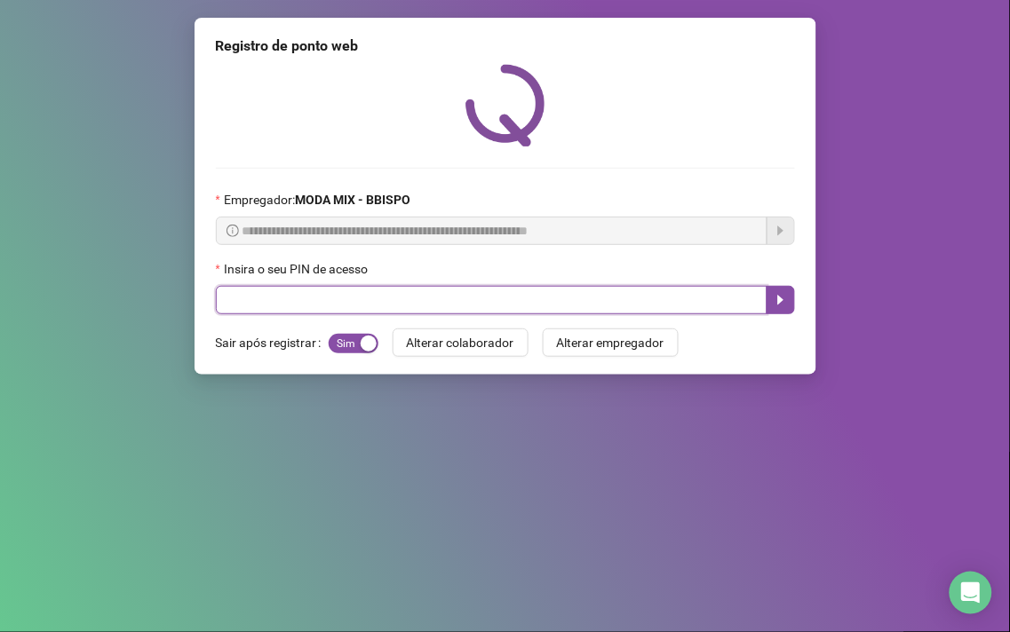
click at [234, 298] on input "text" at bounding box center [491, 300] width 551 height 28
type input "*****"
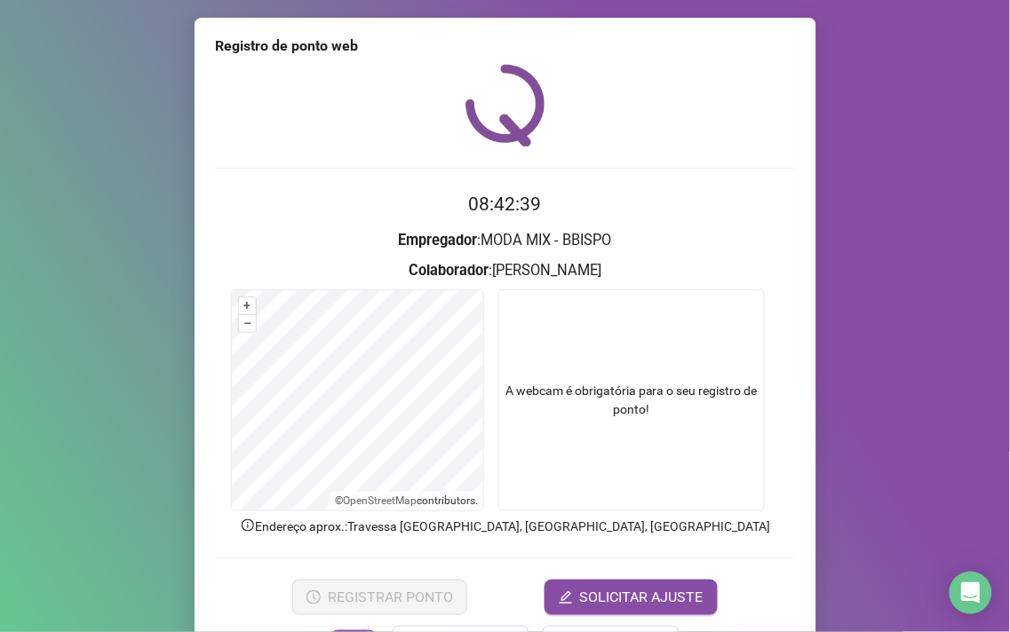
scroll to position [60, 0]
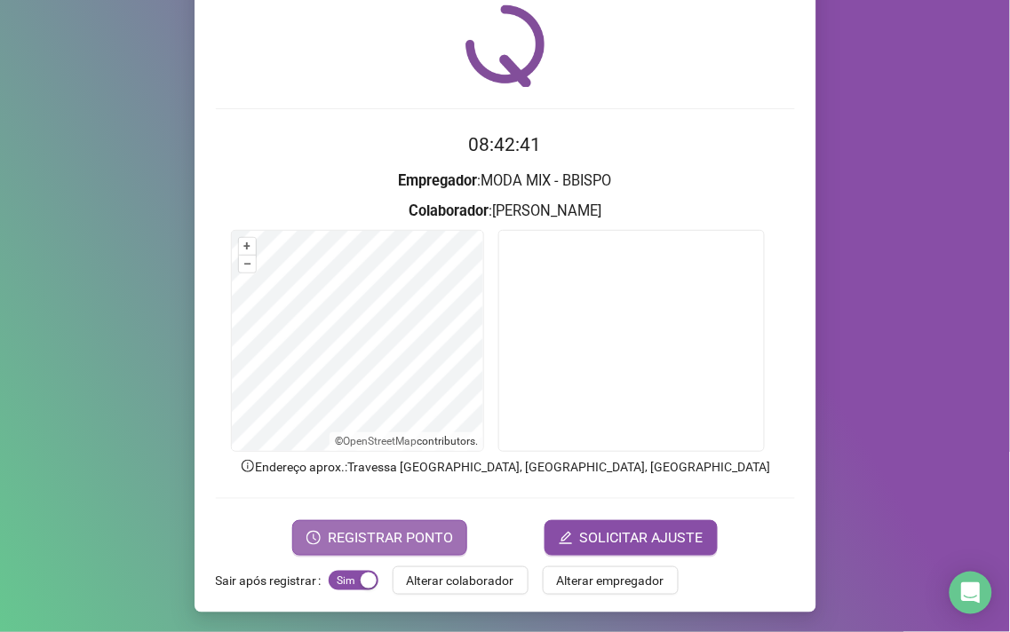
click at [371, 536] on span "REGISTRAR PONTO" at bounding box center [390, 538] width 125 height 21
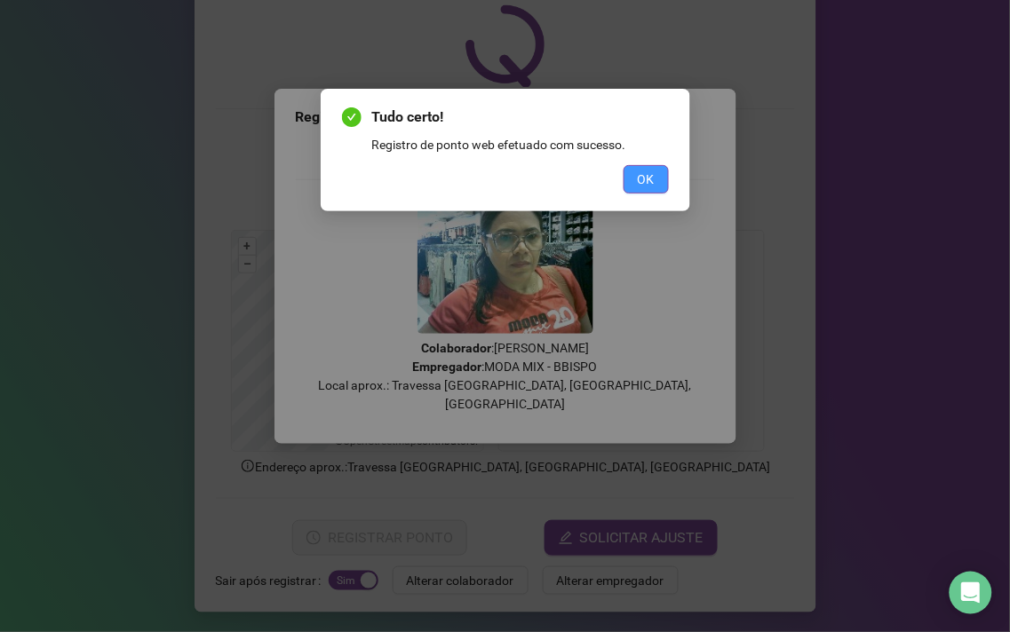
click at [638, 179] on span "OK" at bounding box center [646, 180] width 17 height 20
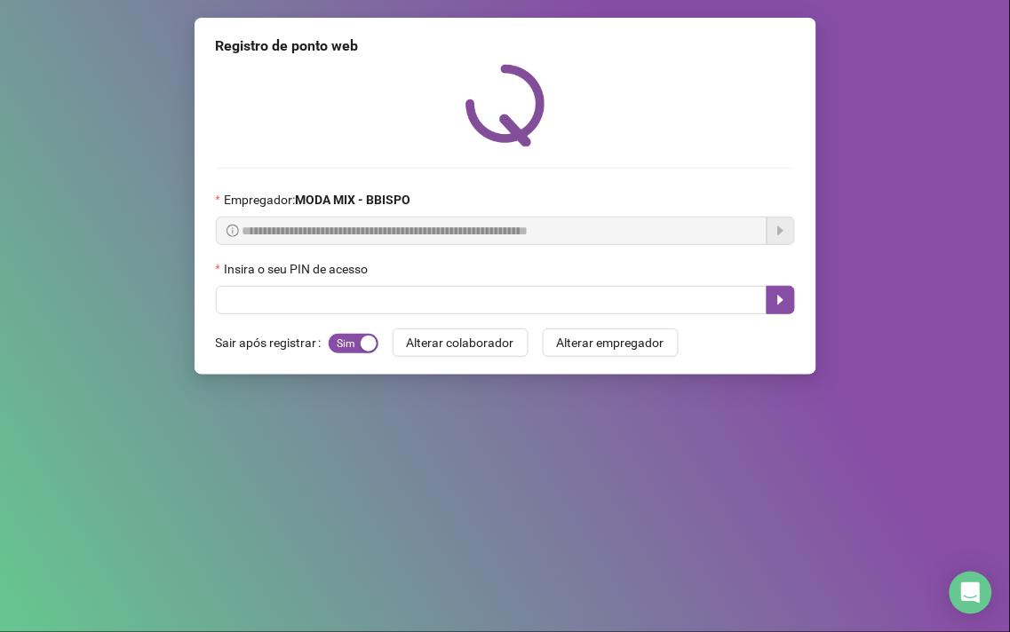
scroll to position [0, 0]
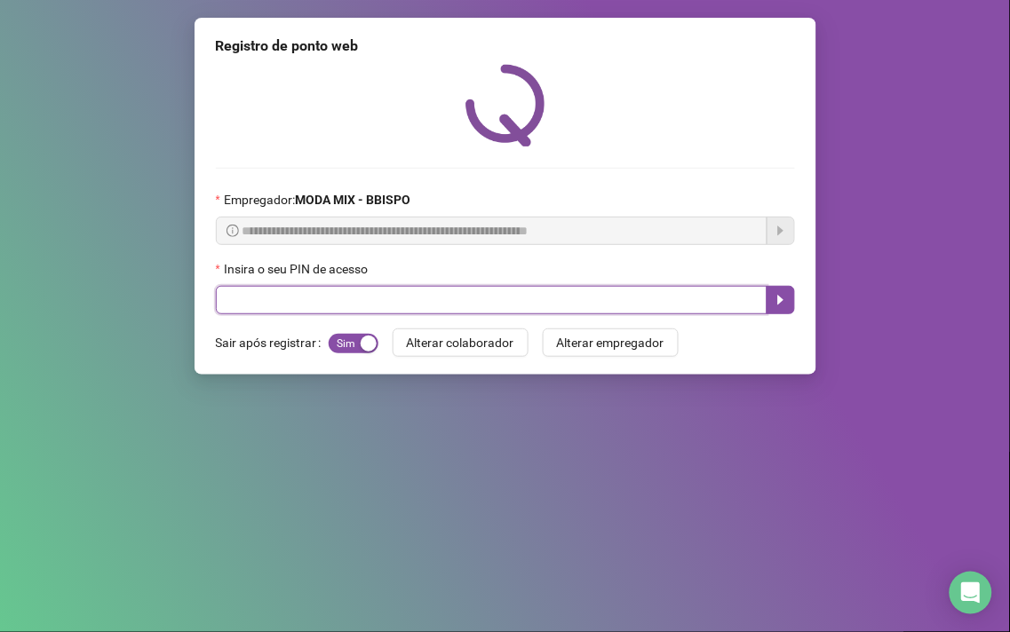
click at [263, 306] on input "text" at bounding box center [491, 300] width 551 height 28
type input "*****"
click at [774, 302] on icon "caret-right" at bounding box center [781, 300] width 14 height 14
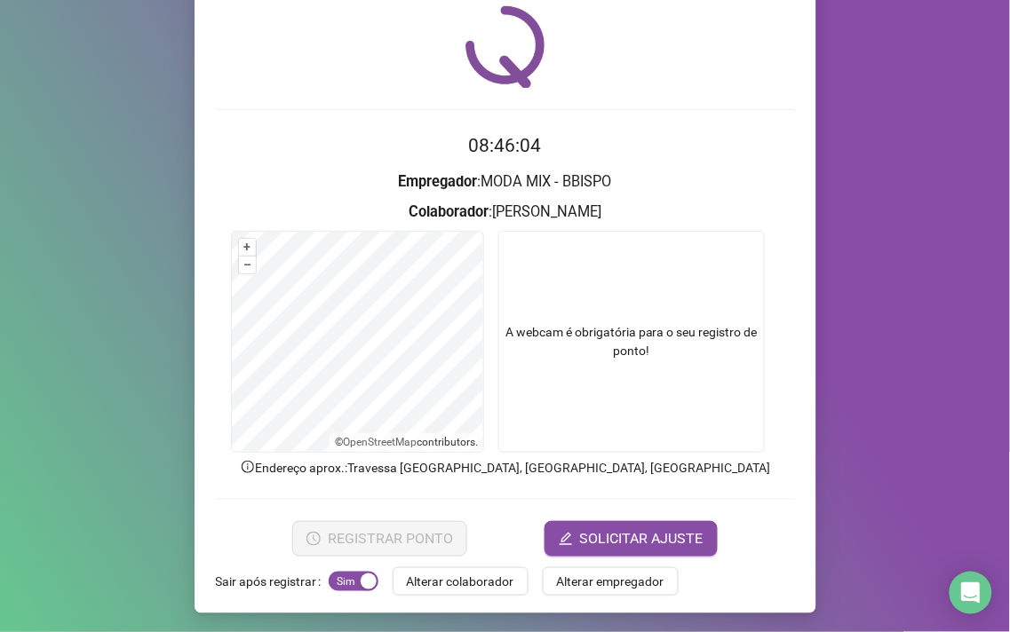
scroll to position [60, 0]
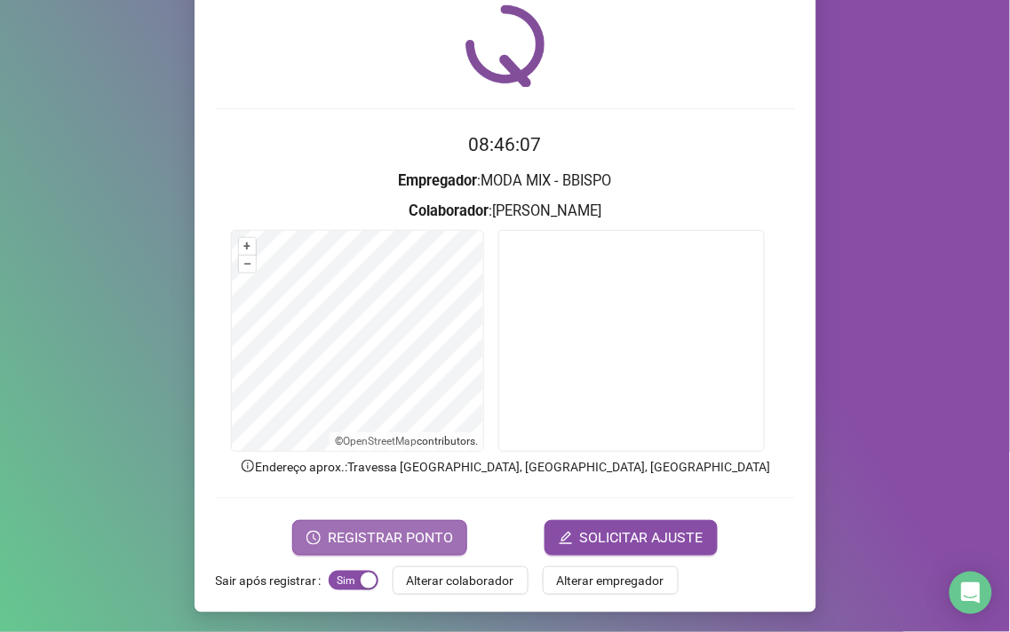
click at [368, 525] on button "REGISTRAR PONTO" at bounding box center [379, 538] width 175 height 36
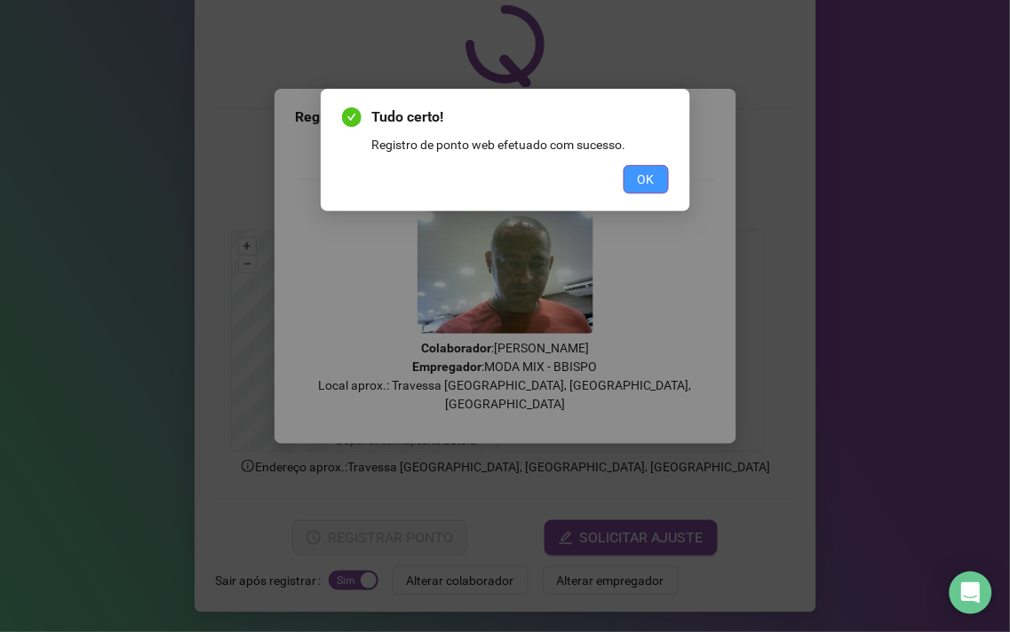
click at [663, 173] on button "OK" at bounding box center [645, 179] width 45 height 28
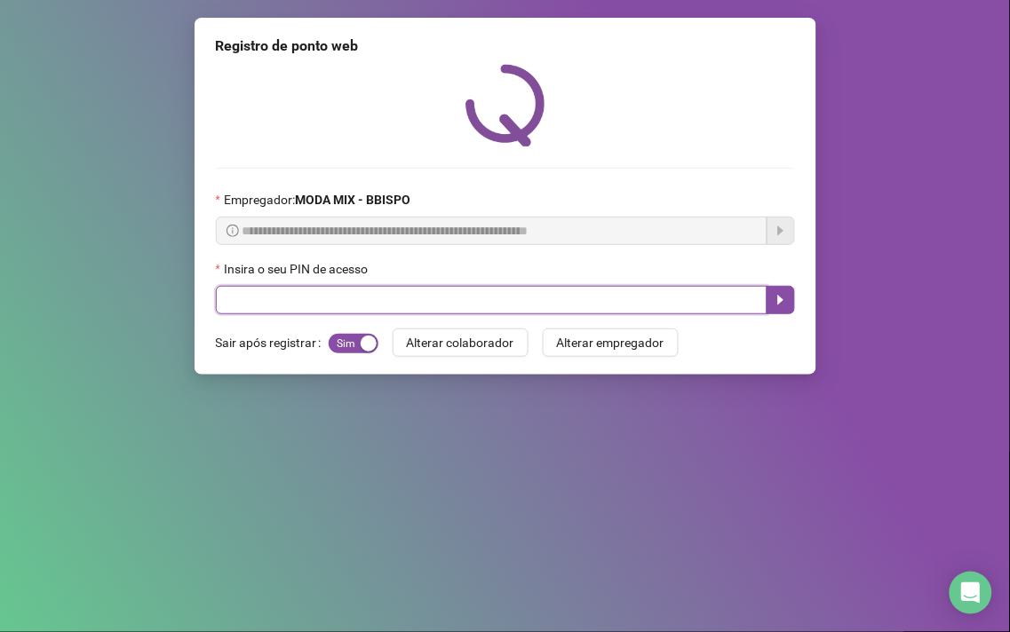
click at [464, 306] on input "text" at bounding box center [491, 300] width 551 height 28
type input "*****"
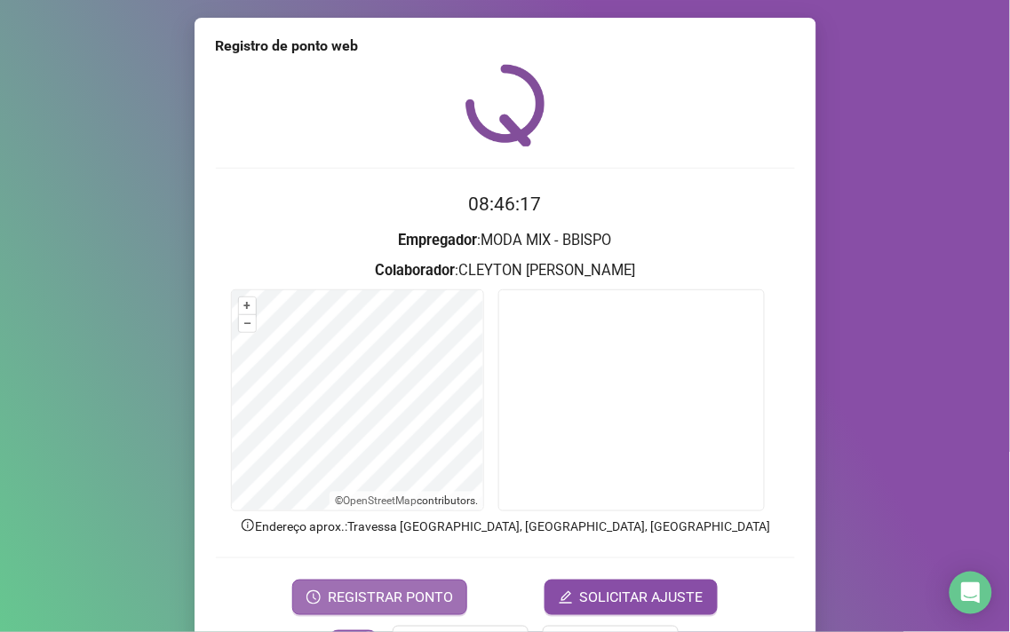
click at [437, 591] on span "REGISTRAR PONTO" at bounding box center [390, 597] width 125 height 21
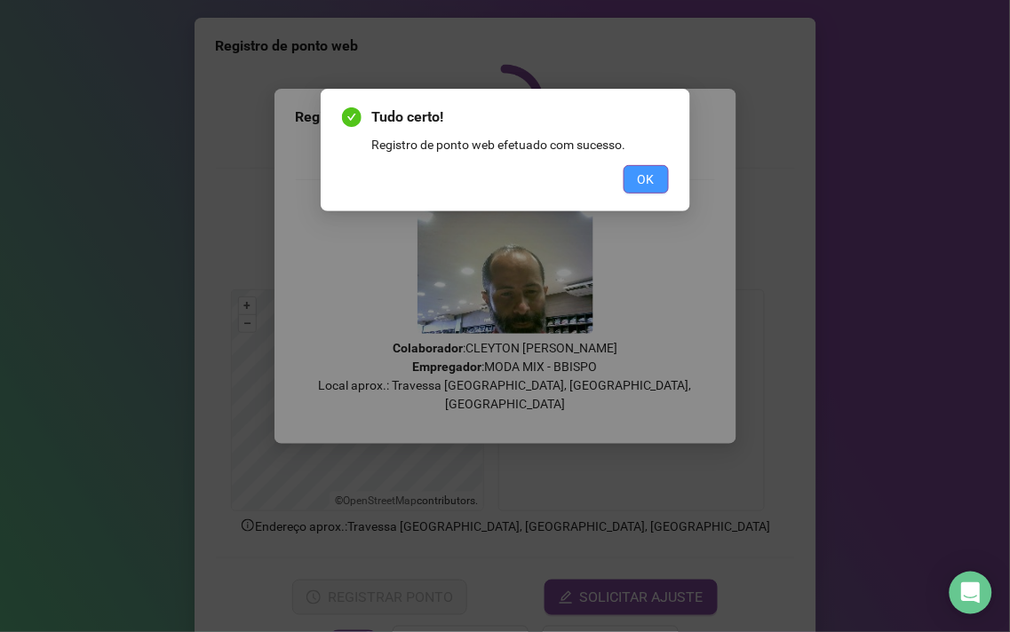
click at [642, 186] on span "OK" at bounding box center [646, 180] width 17 height 20
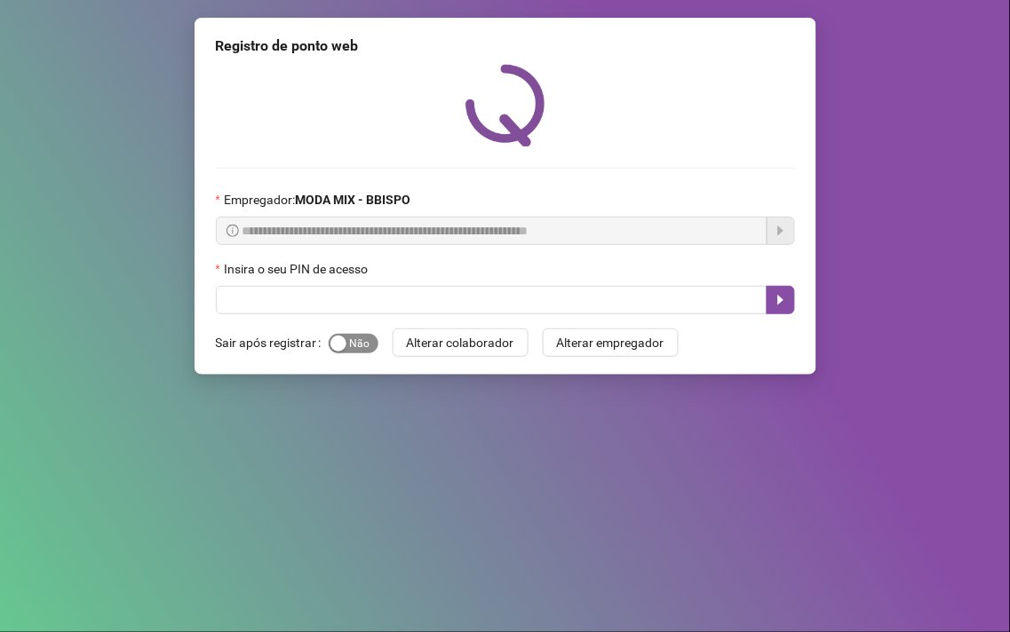
click at [334, 347] on div "button" at bounding box center [338, 344] width 16 height 16
click at [337, 318] on div "**********" at bounding box center [505, 196] width 622 height 357
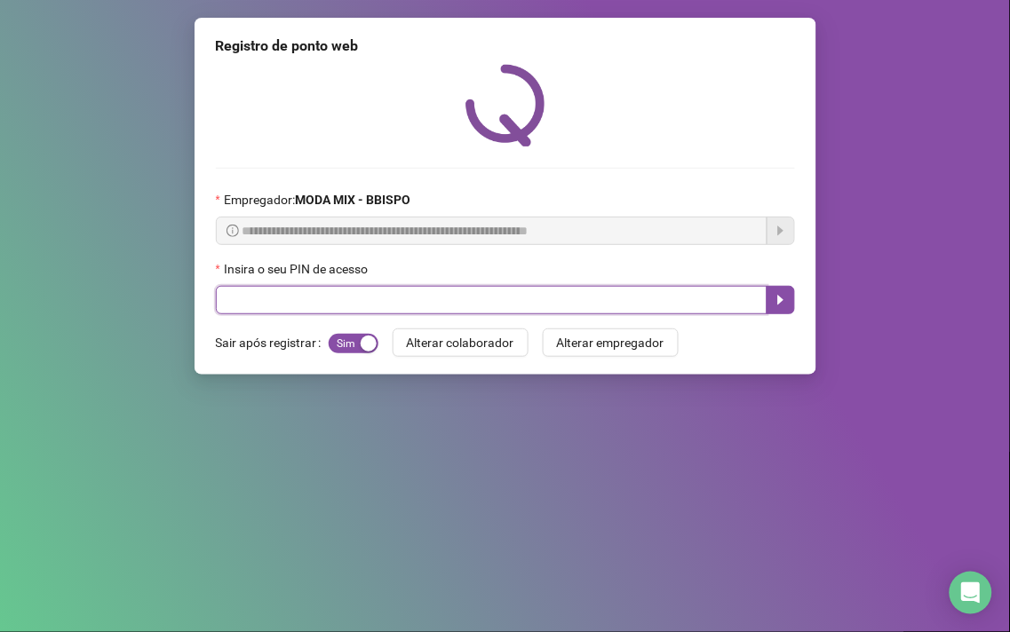
click at [338, 298] on input "text" at bounding box center [491, 300] width 551 height 28
type input "*****"
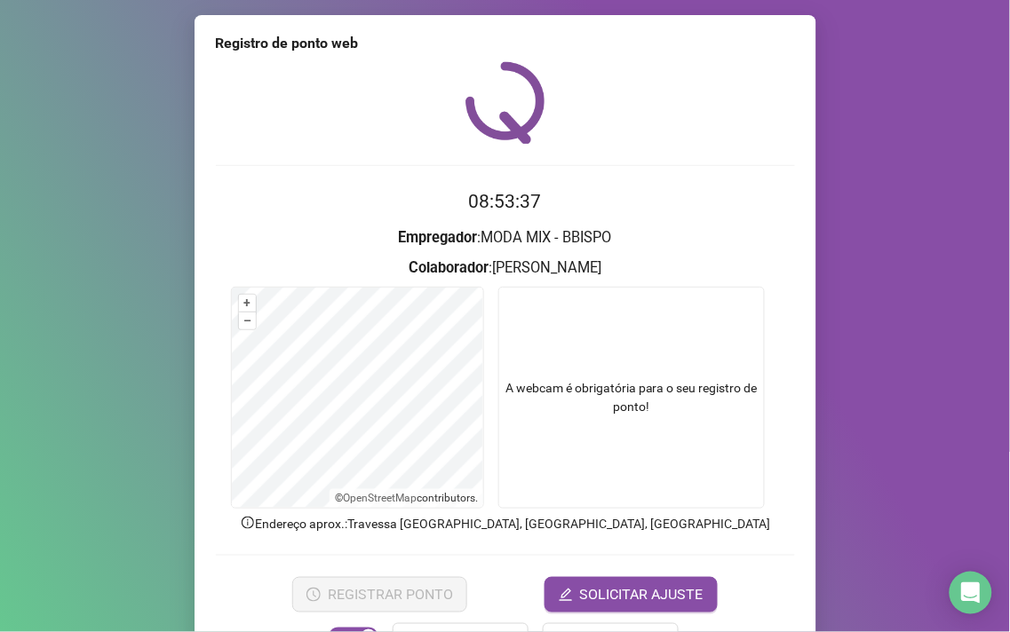
scroll to position [60, 0]
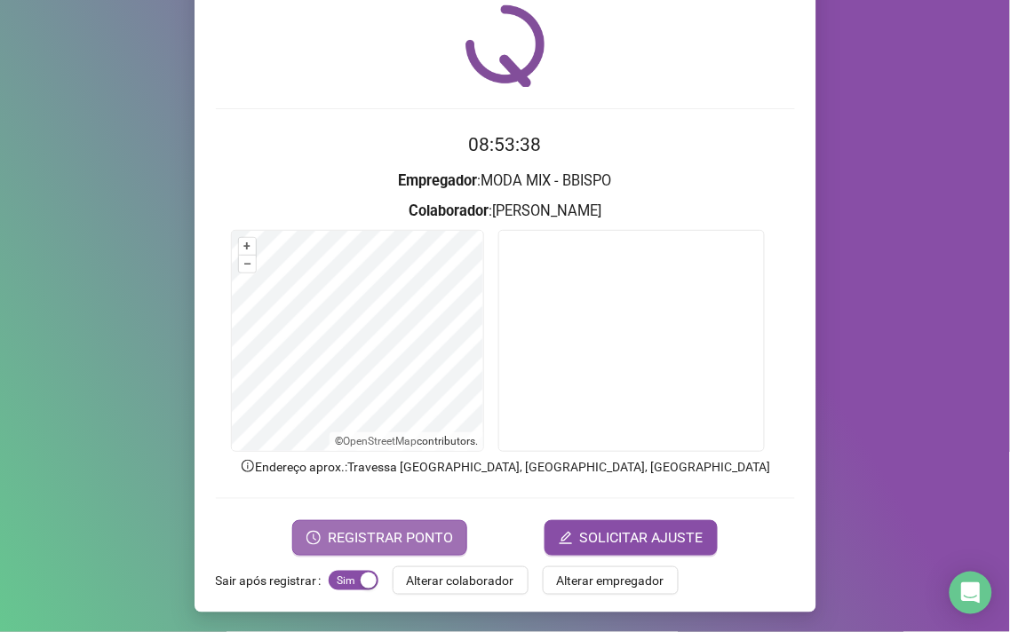
click at [391, 544] on span "REGISTRAR PONTO" at bounding box center [390, 538] width 125 height 21
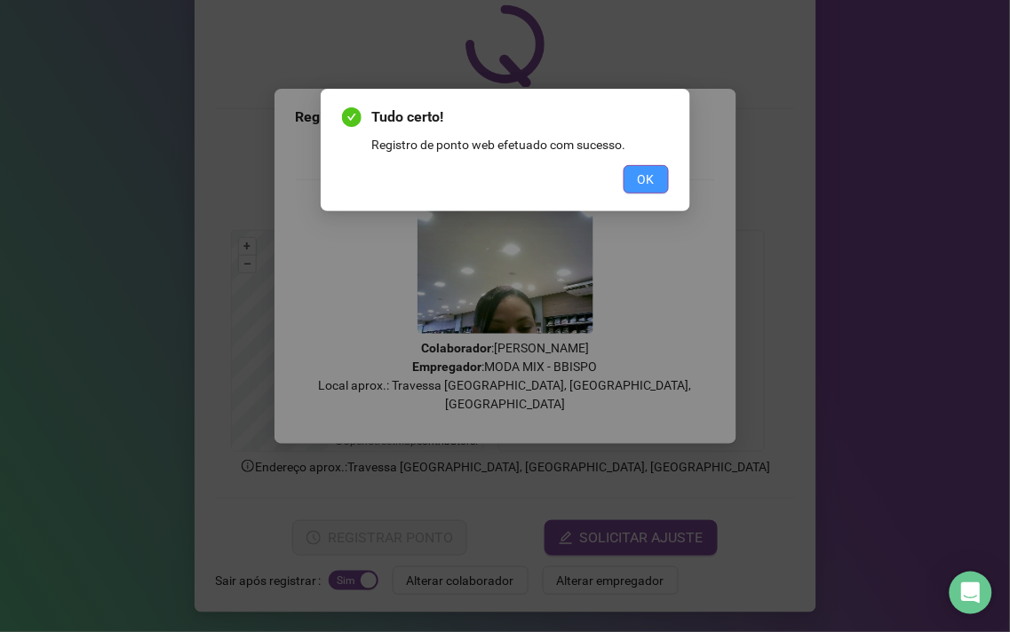
click at [653, 171] on span "OK" at bounding box center [646, 180] width 17 height 20
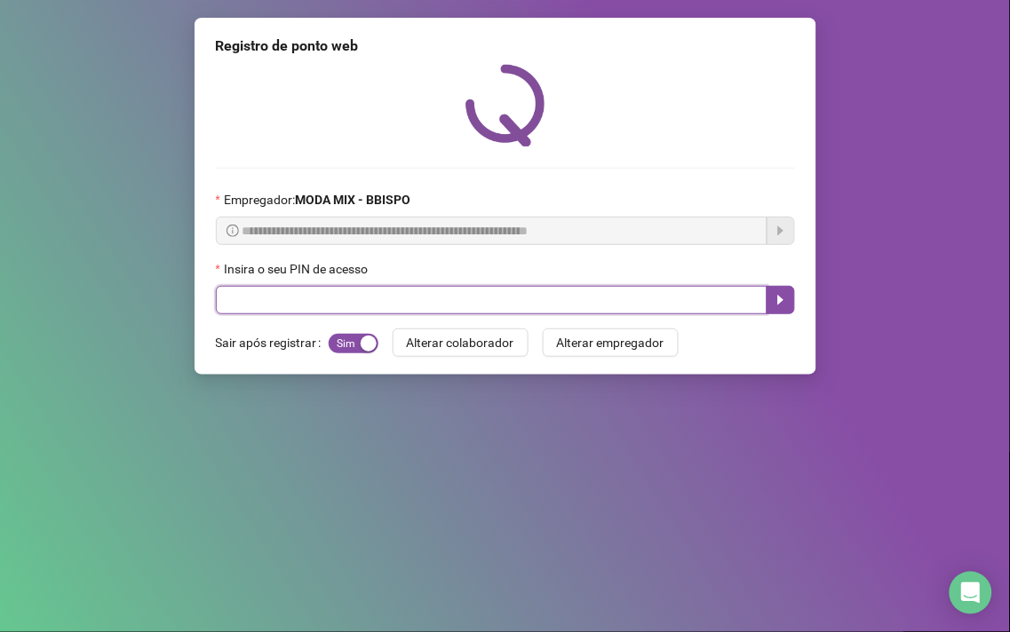
click at [573, 309] on input "text" at bounding box center [491, 300] width 551 height 28
type input "*****"
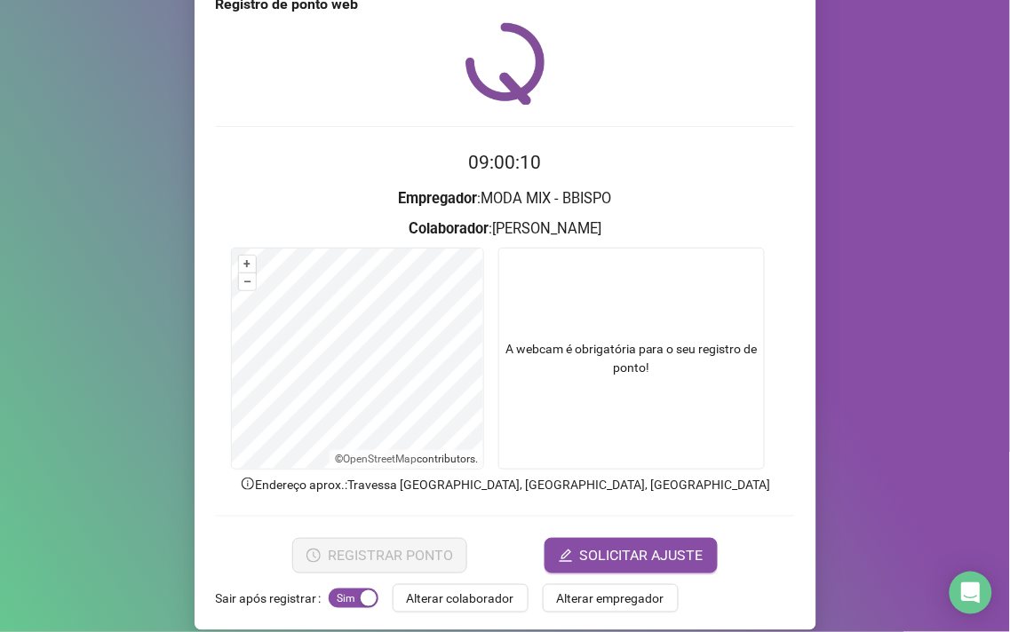
scroll to position [60, 0]
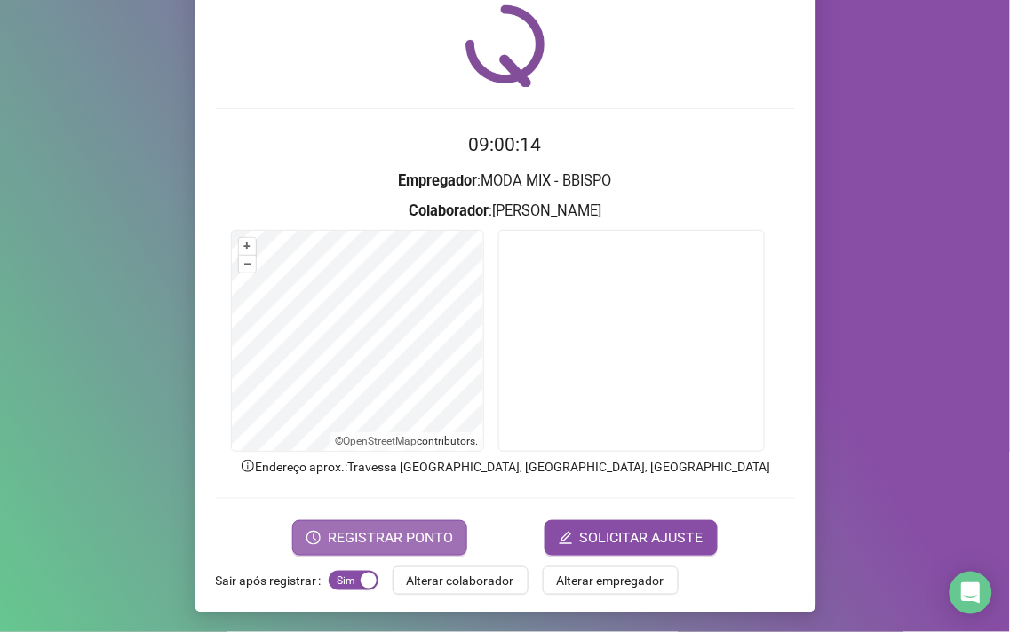
click at [371, 530] on span "REGISTRAR PONTO" at bounding box center [390, 538] width 125 height 21
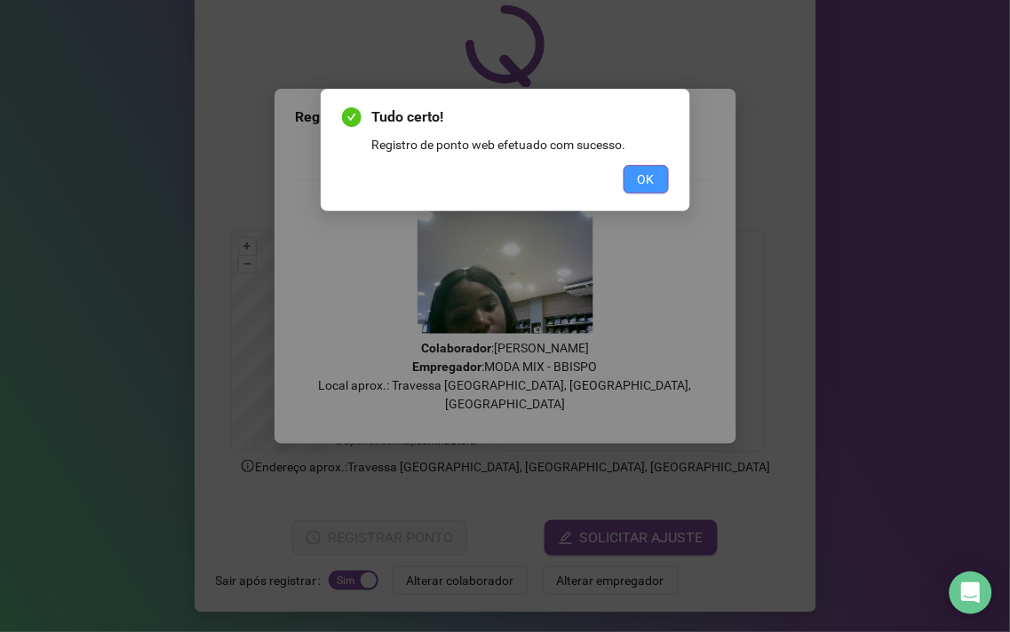
click at [649, 180] on span "OK" at bounding box center [646, 180] width 17 height 20
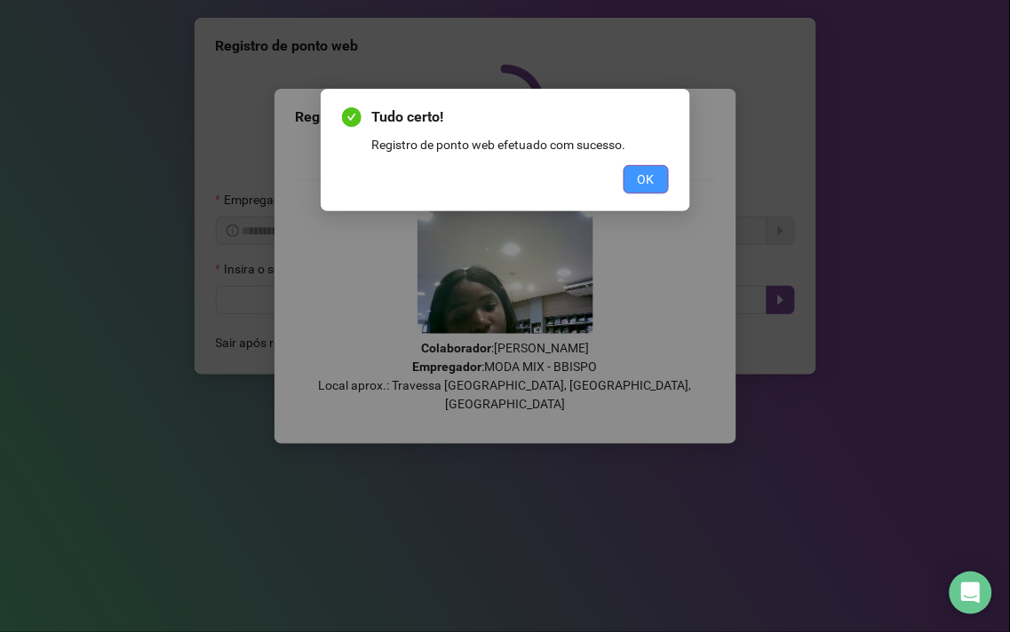
scroll to position [0, 0]
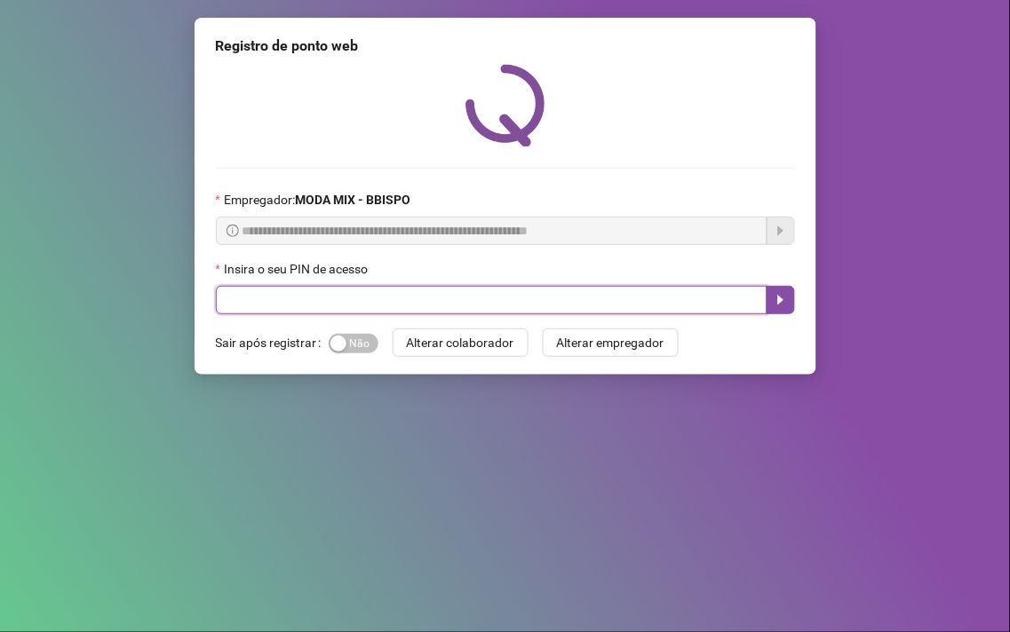
click at [327, 314] on input "text" at bounding box center [491, 300] width 551 height 28
type input "*****"
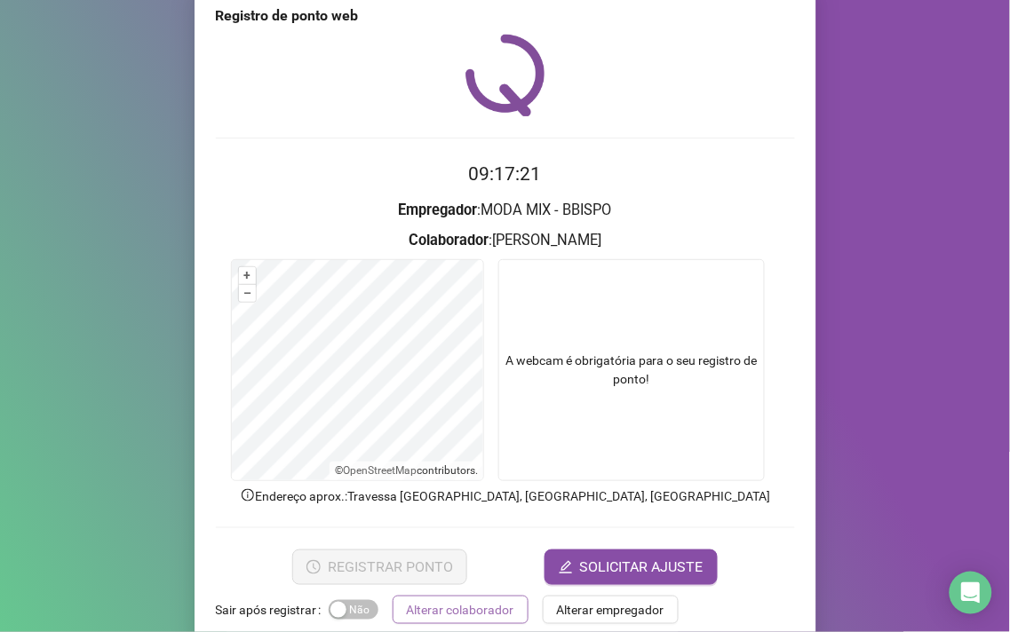
scroll to position [60, 0]
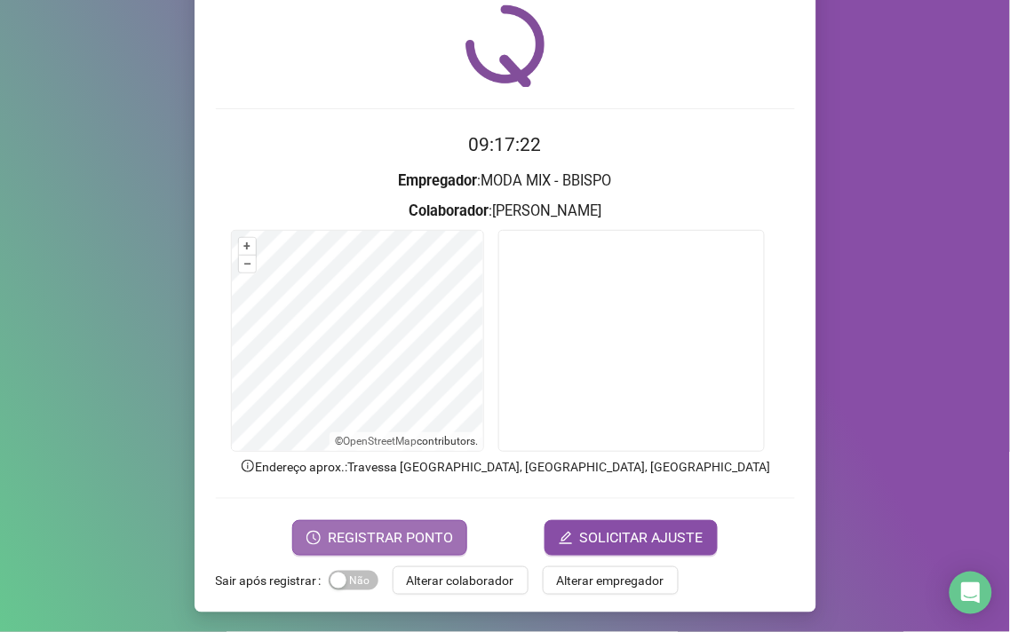
click at [351, 528] on span "REGISTRAR PONTO" at bounding box center [390, 538] width 125 height 21
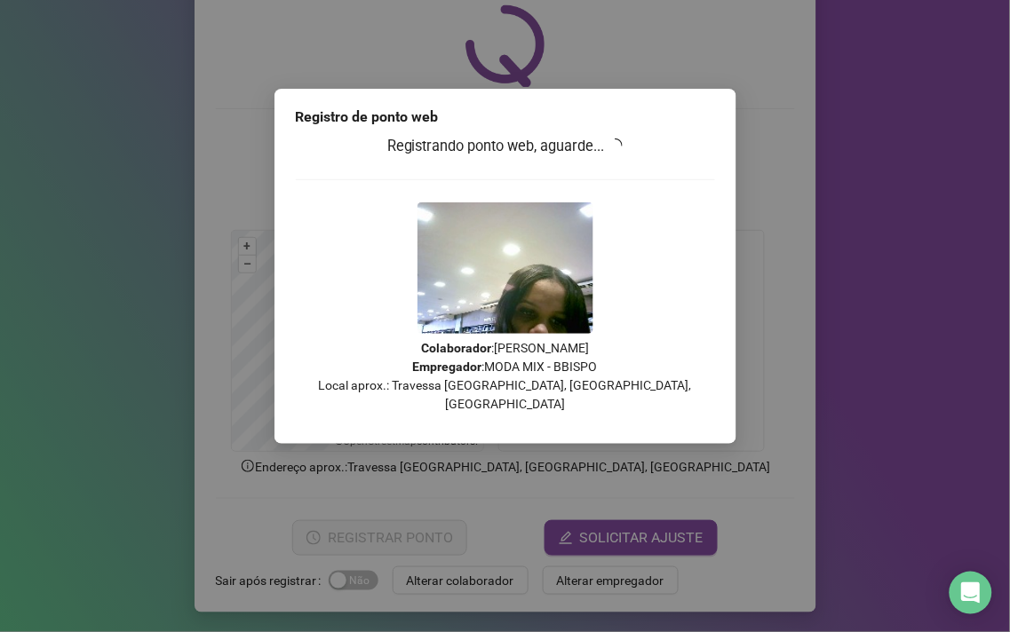
click at [764, 391] on div "Registro de ponto web Registrando ponto web, aguarde... Colaborador : LAISA OLI…" at bounding box center [505, 316] width 1010 height 632
click at [750, 401] on div "Registro de ponto web Registrando ponto web, aguarde... Colaborador : LAISA OLI…" at bounding box center [505, 316] width 1010 height 632
drag, startPoint x: 660, startPoint y: 457, endPoint x: 631, endPoint y: 463, distance: 29.8
click at [658, 458] on div "Registro de ponto web Registrando ponto web, aguarde... Colaborador : LAISA OLI…" at bounding box center [505, 316] width 1010 height 632
click at [623, 469] on div "Registro de ponto web Registrando ponto web, aguarde... Colaborador : LAISA OLI…" at bounding box center [505, 316] width 1010 height 632
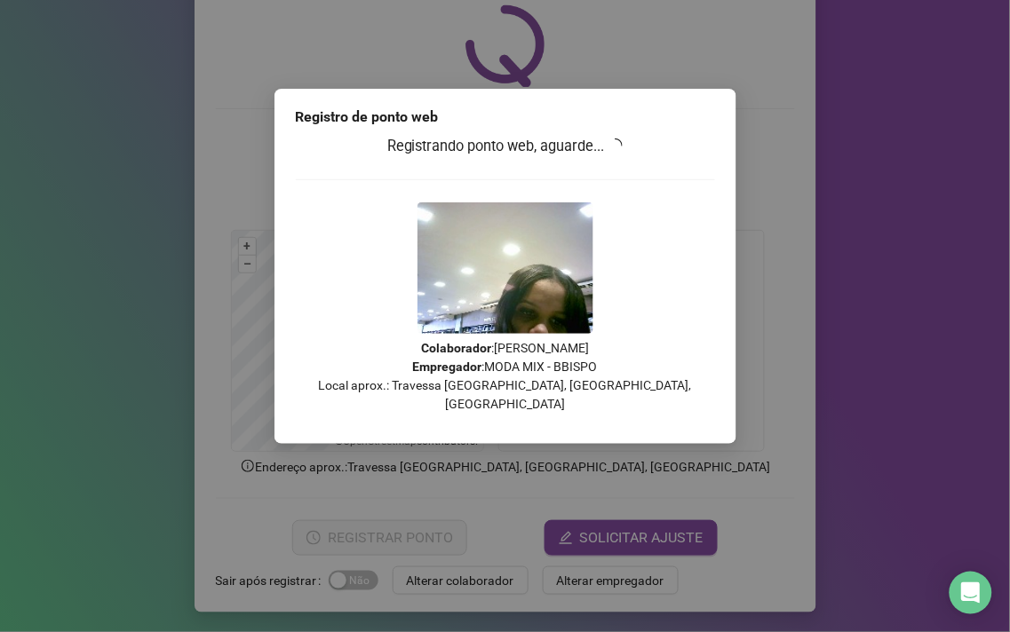
click at [560, 460] on div "Registro de ponto web Registrando ponto web, aguarde... Colaborador : LAISA OLI…" at bounding box center [505, 316] width 1010 height 632
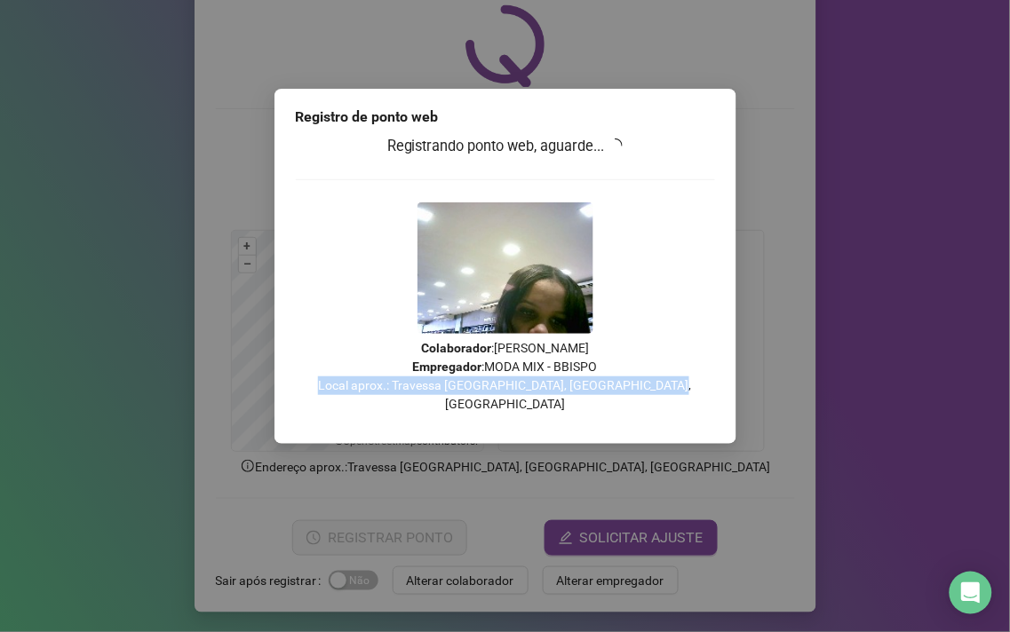
click at [558, 462] on div "Registro de ponto web Registrando ponto web, aguarde... Colaborador : LAISA OLI…" at bounding box center [505, 316] width 1010 height 632
click at [556, 464] on div "Registro de ponto web Registrando ponto web, aguarde... Colaborador : LAISA OLI…" at bounding box center [505, 316] width 1010 height 632
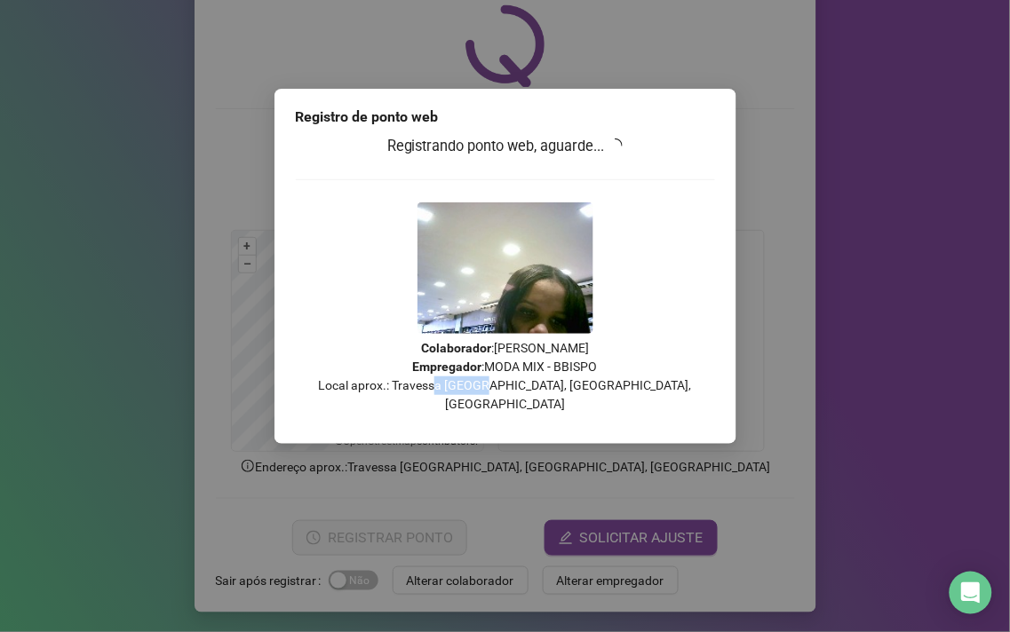
drag, startPoint x: 494, startPoint y: 451, endPoint x: 453, endPoint y: 504, distance: 67.1
click at [453, 509] on div "Registro de ponto web Registrando ponto web, aguarde... Colaborador : LAISA OLI…" at bounding box center [505, 316] width 1010 height 632
click at [650, 440] on div "Registro de ponto web Registrando ponto web, aguarde... Colaborador : LAISA OLI…" at bounding box center [505, 316] width 1010 height 632
click at [849, 352] on div "Registro de ponto web Registrando ponto web, aguarde... Colaborador : LAISA OLI…" at bounding box center [505, 316] width 1010 height 632
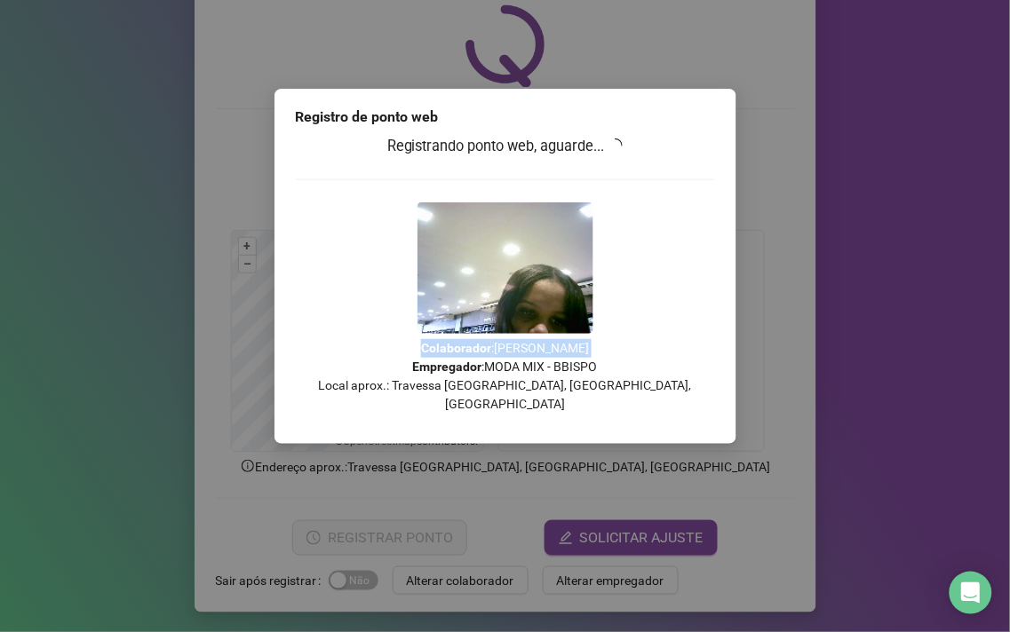
click at [849, 352] on div "Registro de ponto web Registrando ponto web, aguarde... Colaborador : LAISA OLI…" at bounding box center [505, 316] width 1010 height 632
click at [867, 309] on div "Registro de ponto web Registrando ponto web, aguarde... Colaborador : LAISA OLI…" at bounding box center [505, 316] width 1010 height 632
